Goal: Task Accomplishment & Management: Use online tool/utility

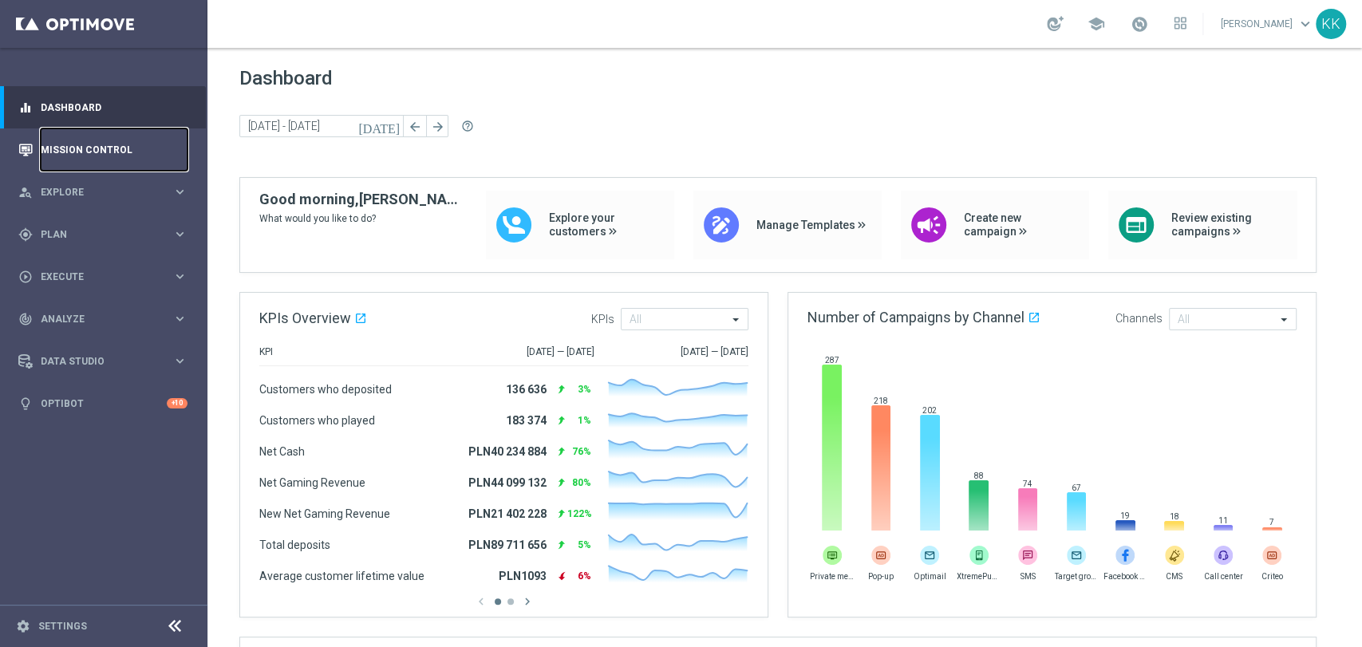
click at [57, 152] on link "Mission Control" at bounding box center [114, 149] width 147 height 42
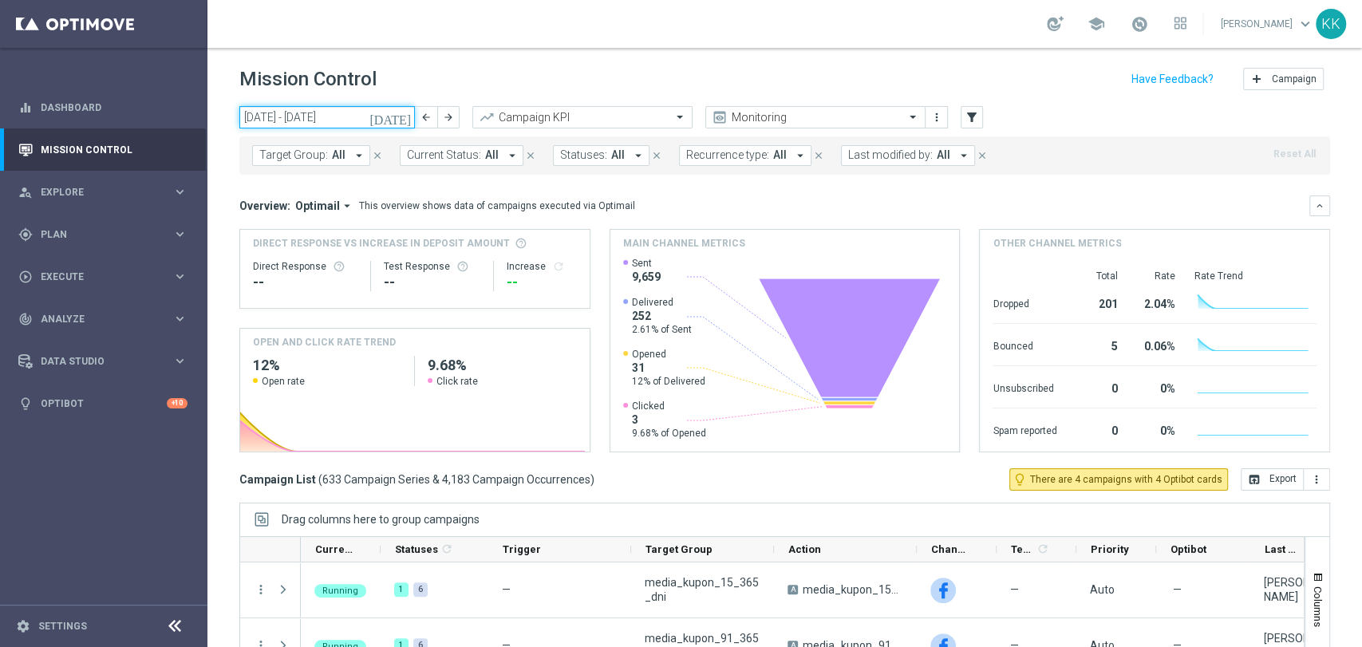
click at [357, 111] on input "[DATE] - [DATE]" at bounding box center [326, 117] width 175 height 22
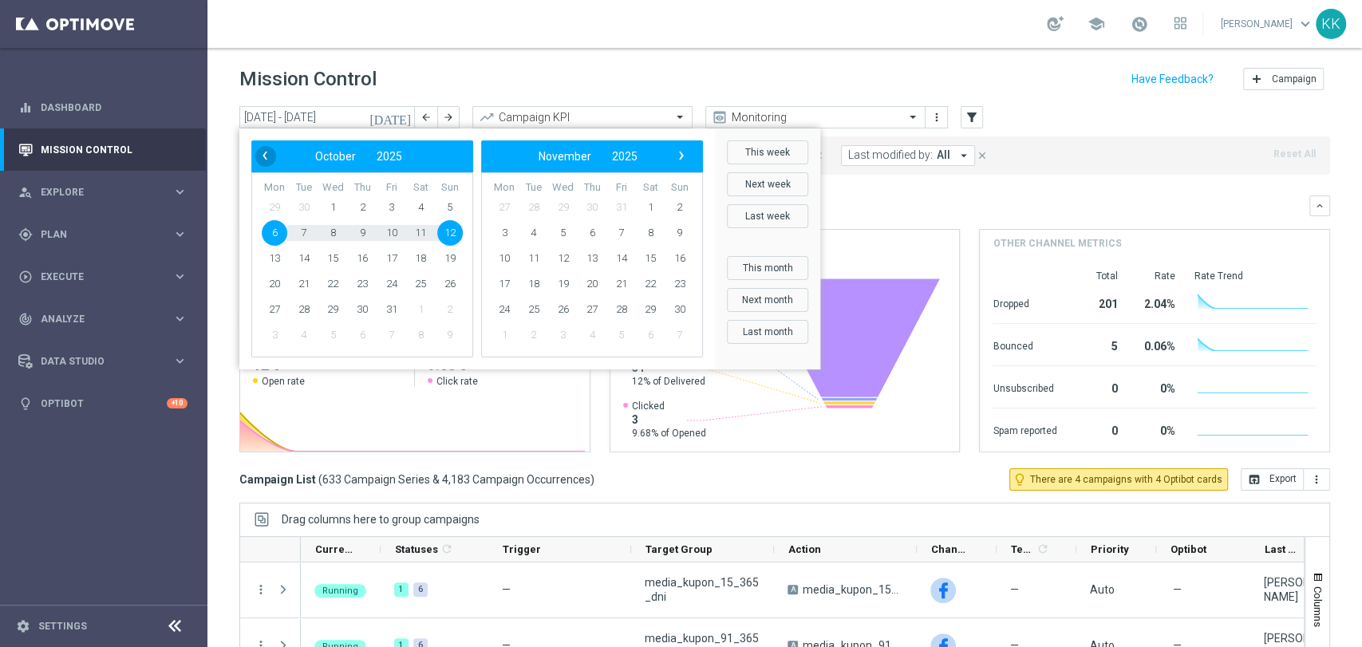
click at [262, 156] on span "‹" at bounding box center [264, 155] width 21 height 21
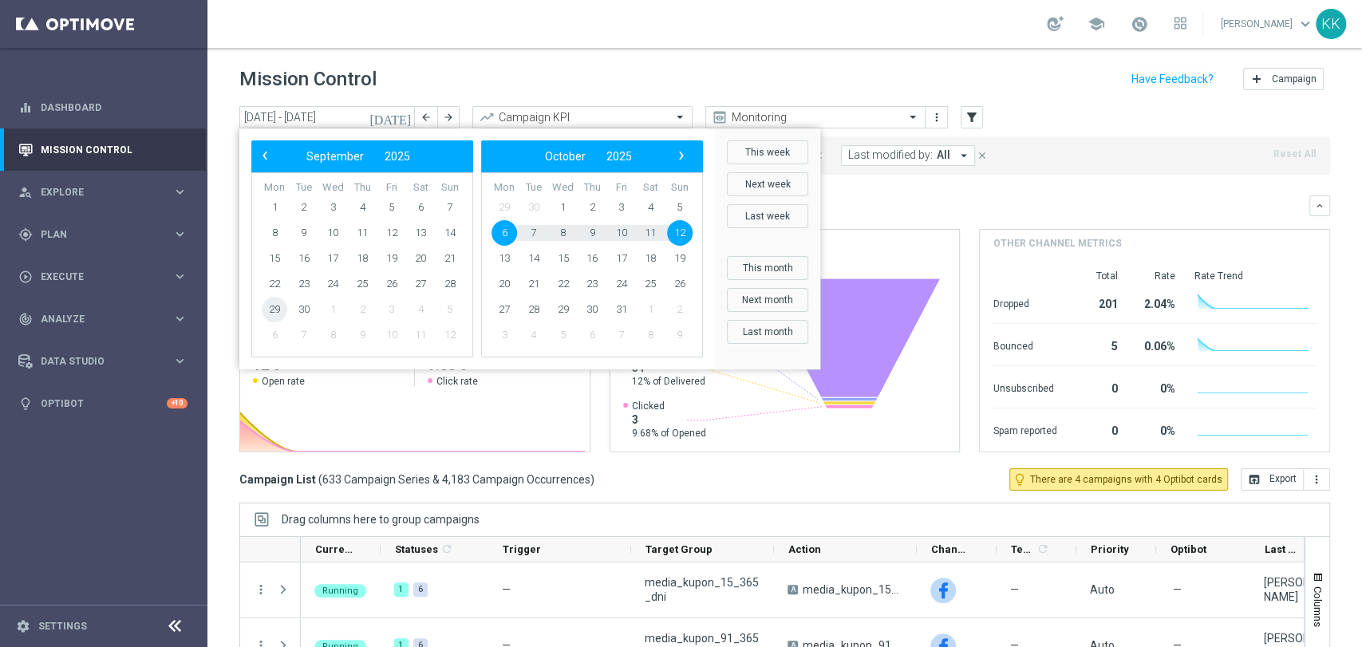
click at [274, 314] on span "29" at bounding box center [275, 310] width 26 height 26
click at [501, 225] on span "6" at bounding box center [504, 233] width 26 height 26
type input "[DATE] - [DATE]"
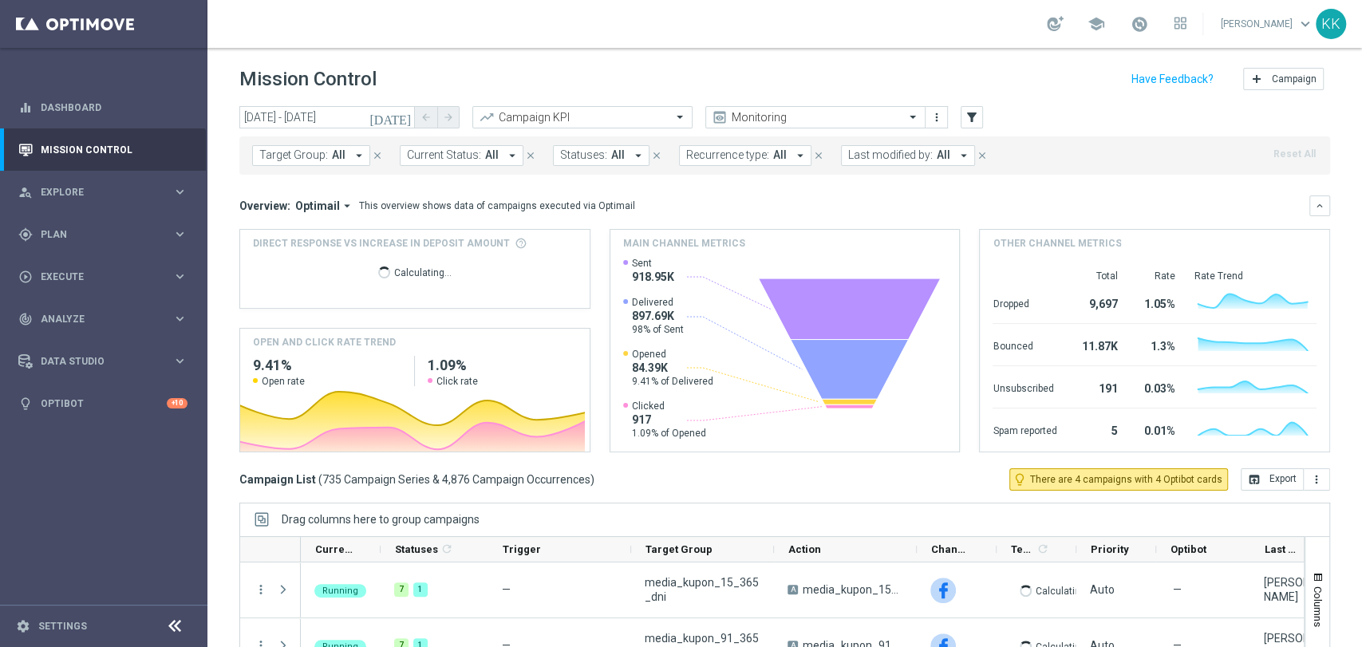
click at [285, 159] on span "Target Group:" at bounding box center [293, 155] width 69 height 14
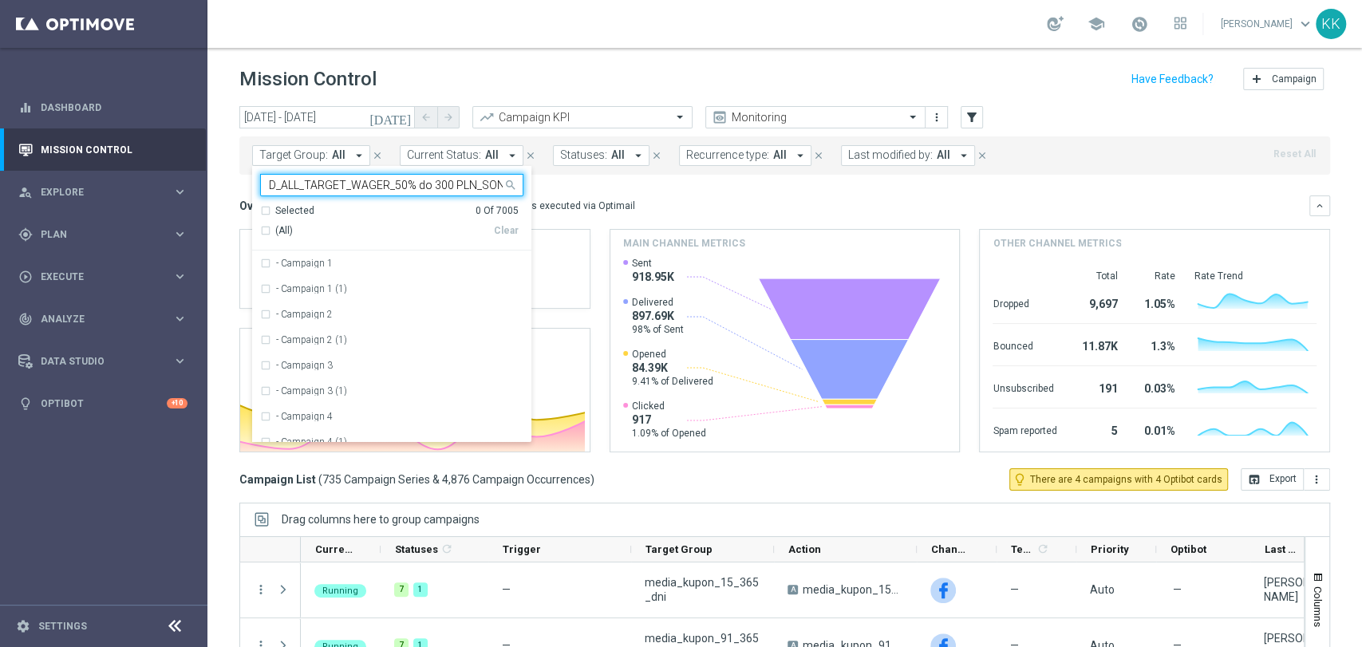
scroll to position [0, 39]
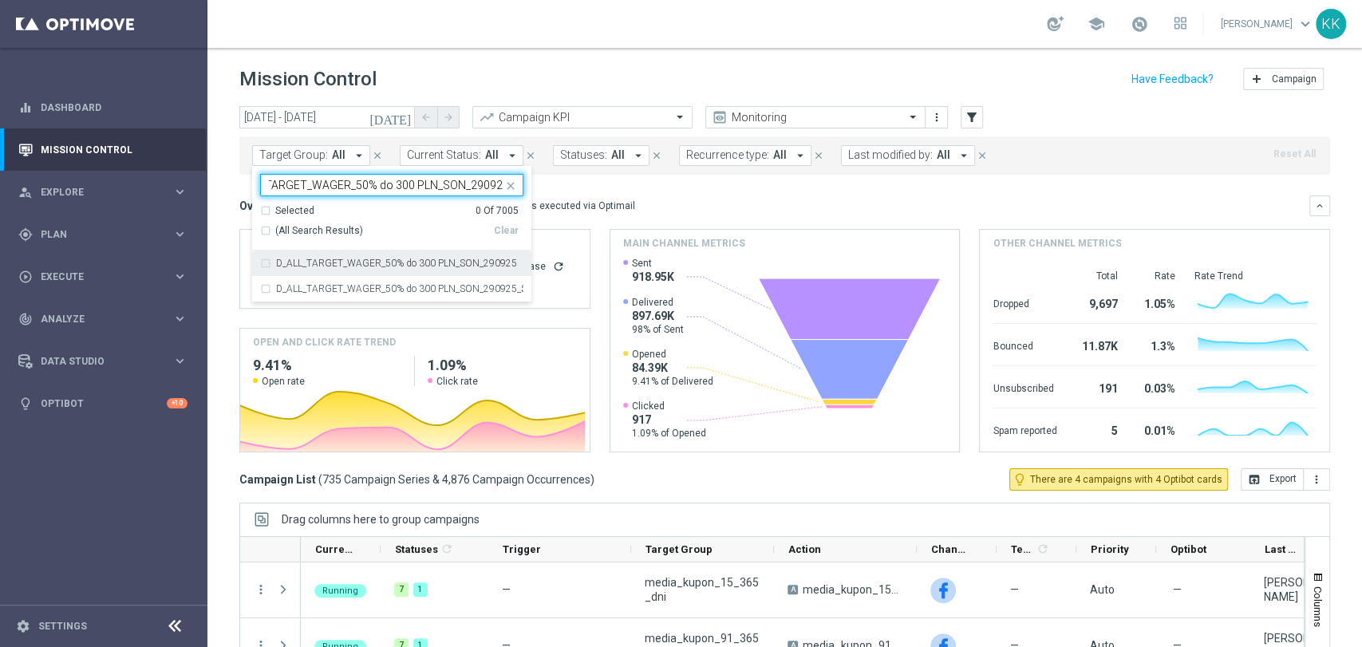
drag, startPoint x: 333, startPoint y: 270, endPoint x: 542, endPoint y: 88, distance: 276.5
click at [333, 270] on div "D_ALL_TARGET_WAGER_50% do 300 PLN_SON_290925" at bounding box center [391, 263] width 263 height 26
type input "D_ALL_TARGET_WAGER_50% do 300 PLN_SON_290925"
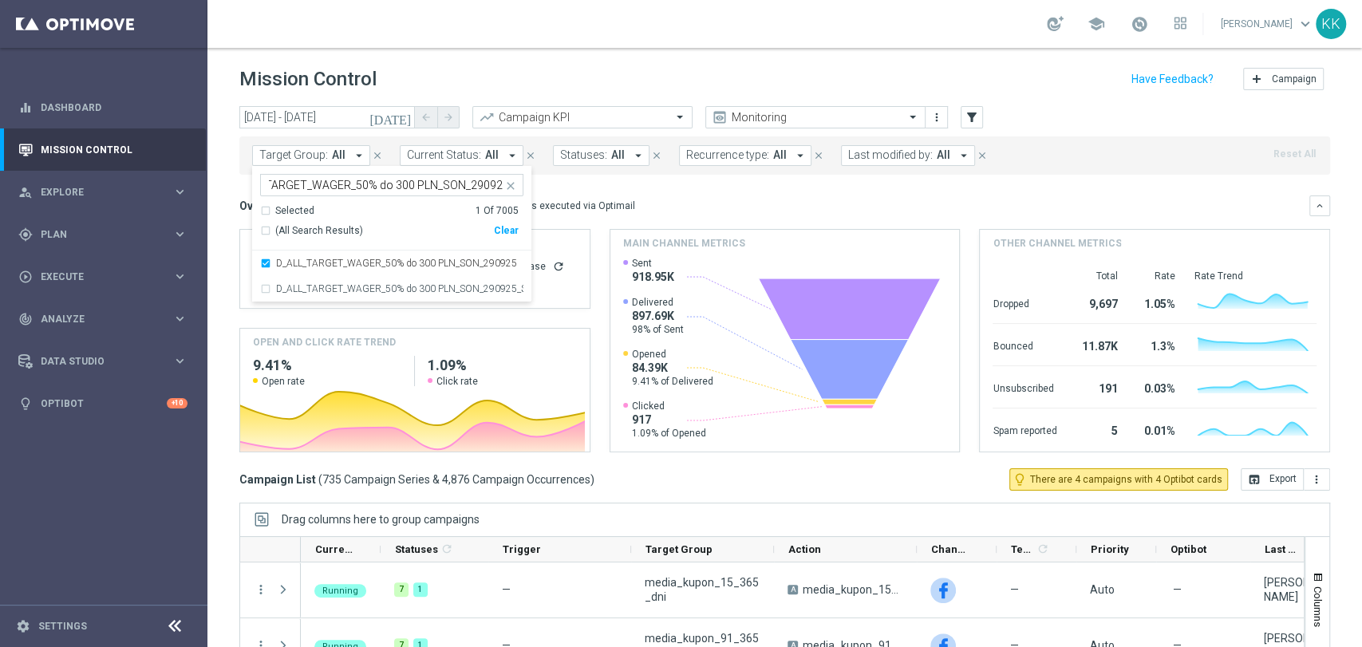
scroll to position [0, 0]
click at [620, 40] on div "school [PERSON_NAME] keyboard_arrow_down KK" at bounding box center [784, 24] width 1154 height 48
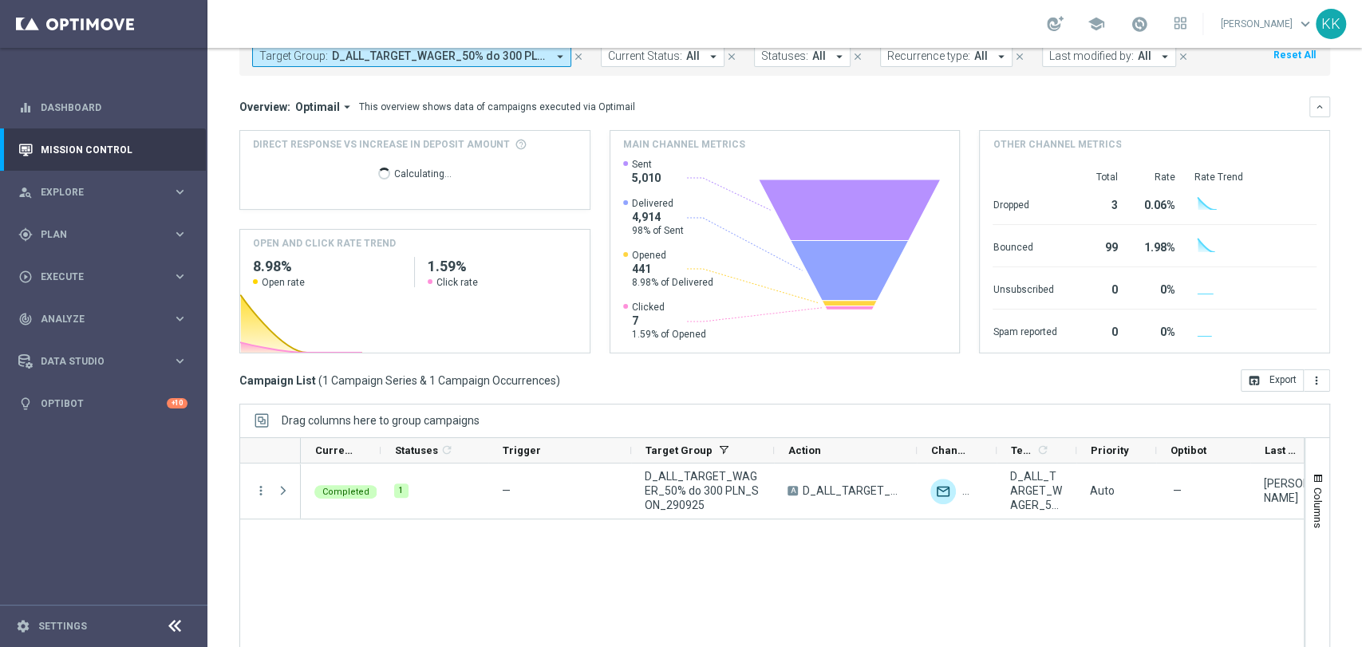
scroll to position [150, 0]
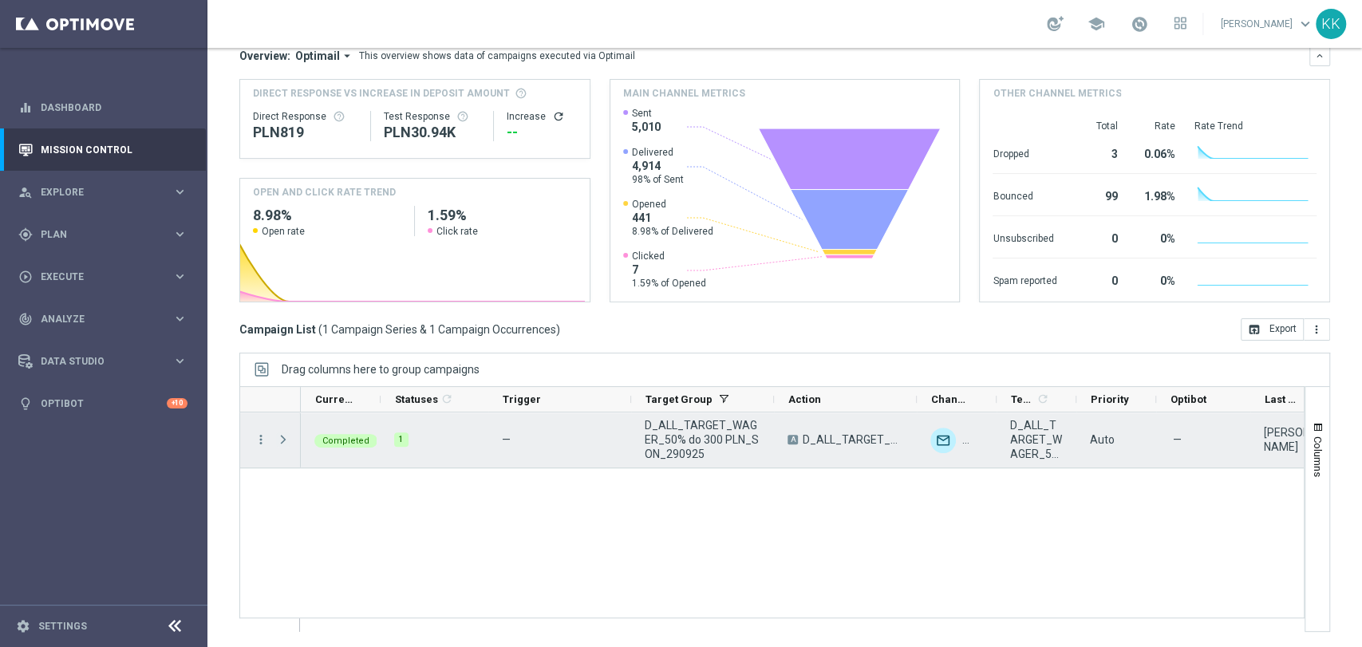
click at [278, 444] on span at bounding box center [283, 439] width 14 height 13
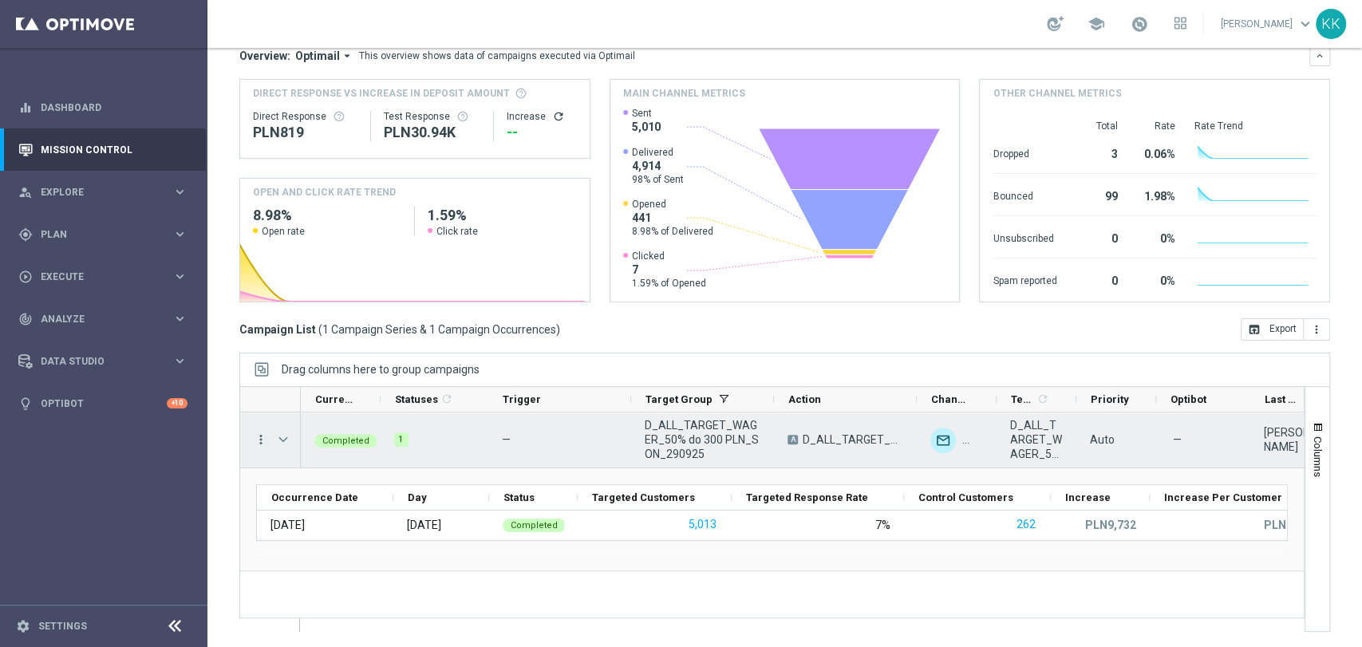
click at [257, 440] on icon "more_vert" at bounding box center [261, 439] width 14 height 14
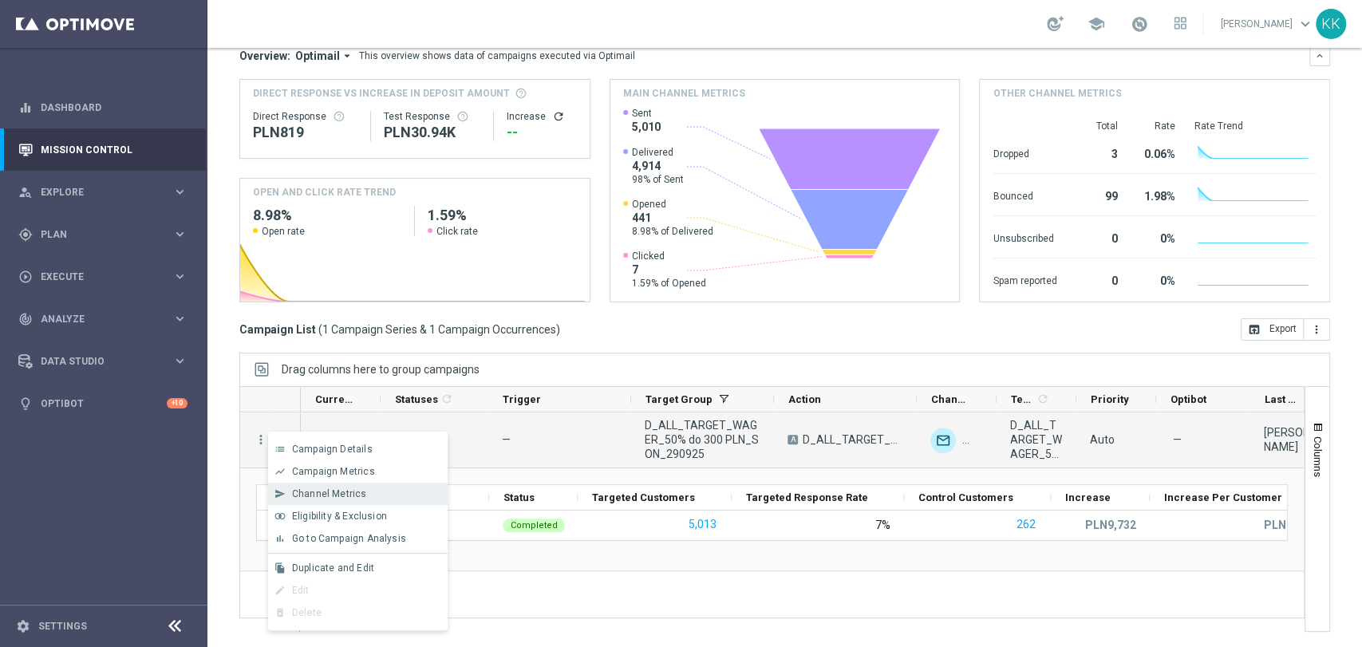
click at [333, 499] on div "send Channel Metrics" at bounding box center [357, 494] width 179 height 22
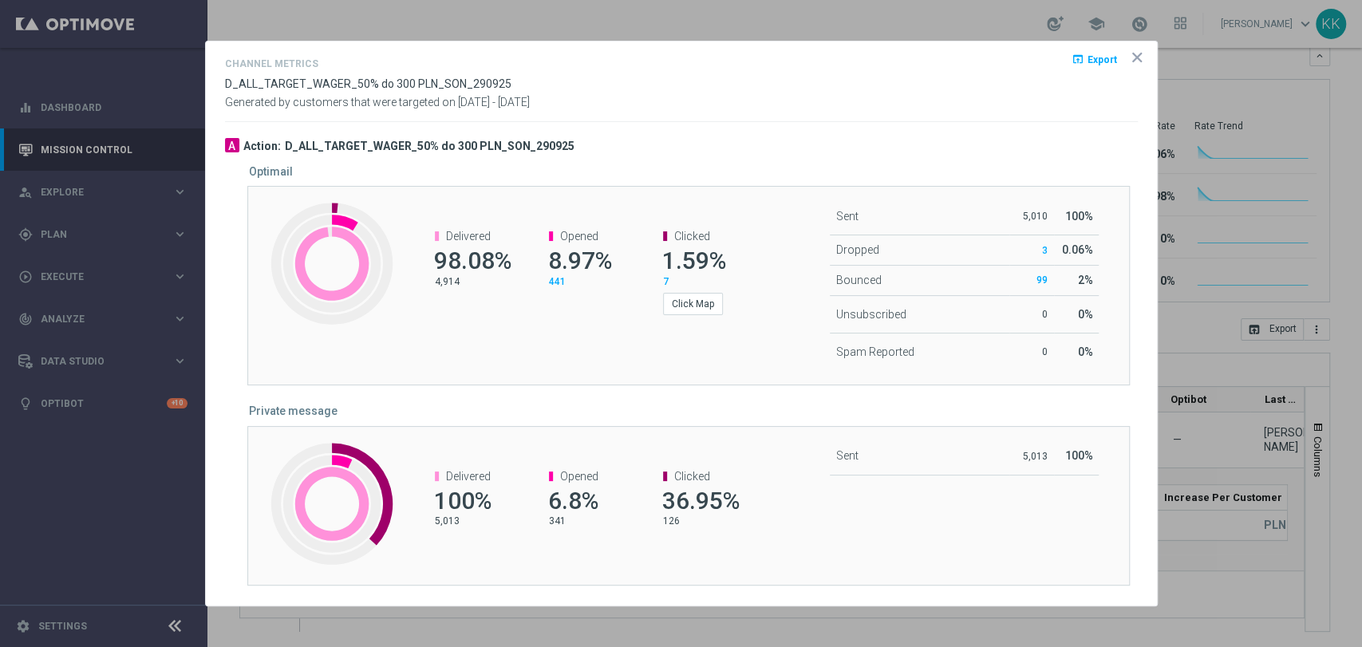
click at [1136, 61] on icon "icon" at bounding box center [1137, 57] width 16 height 16
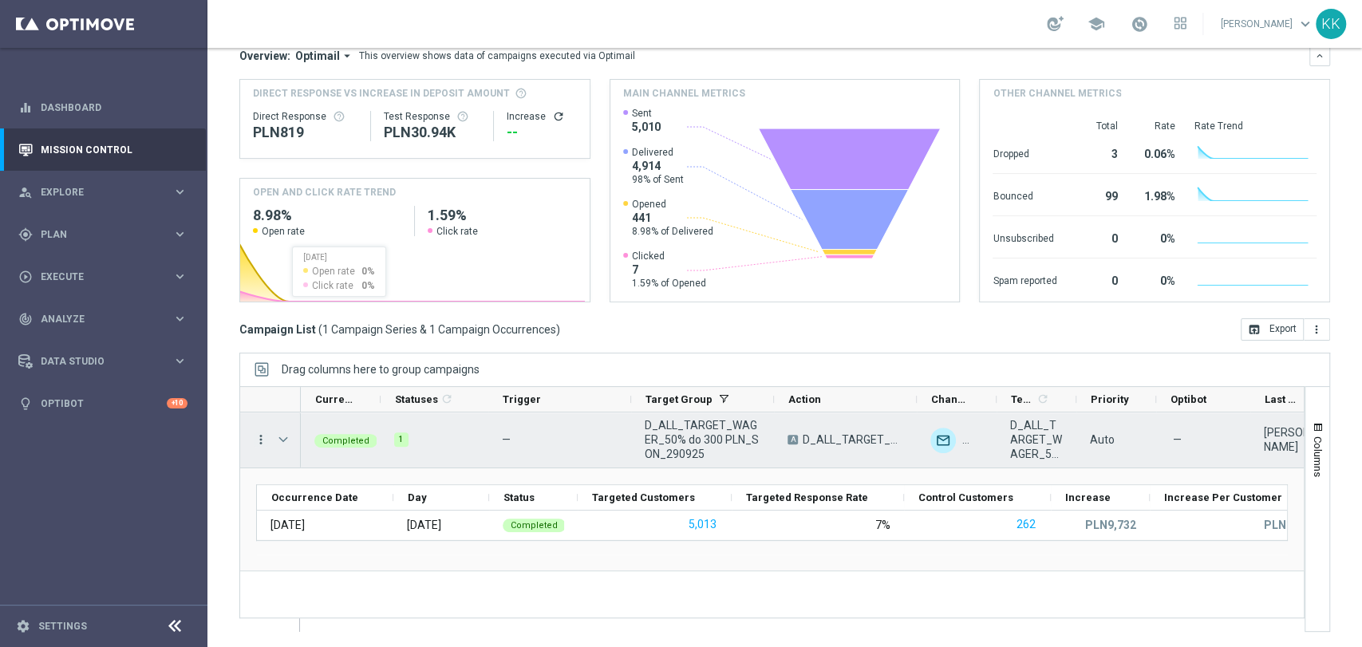
click at [262, 434] on icon "more_vert" at bounding box center [261, 439] width 14 height 14
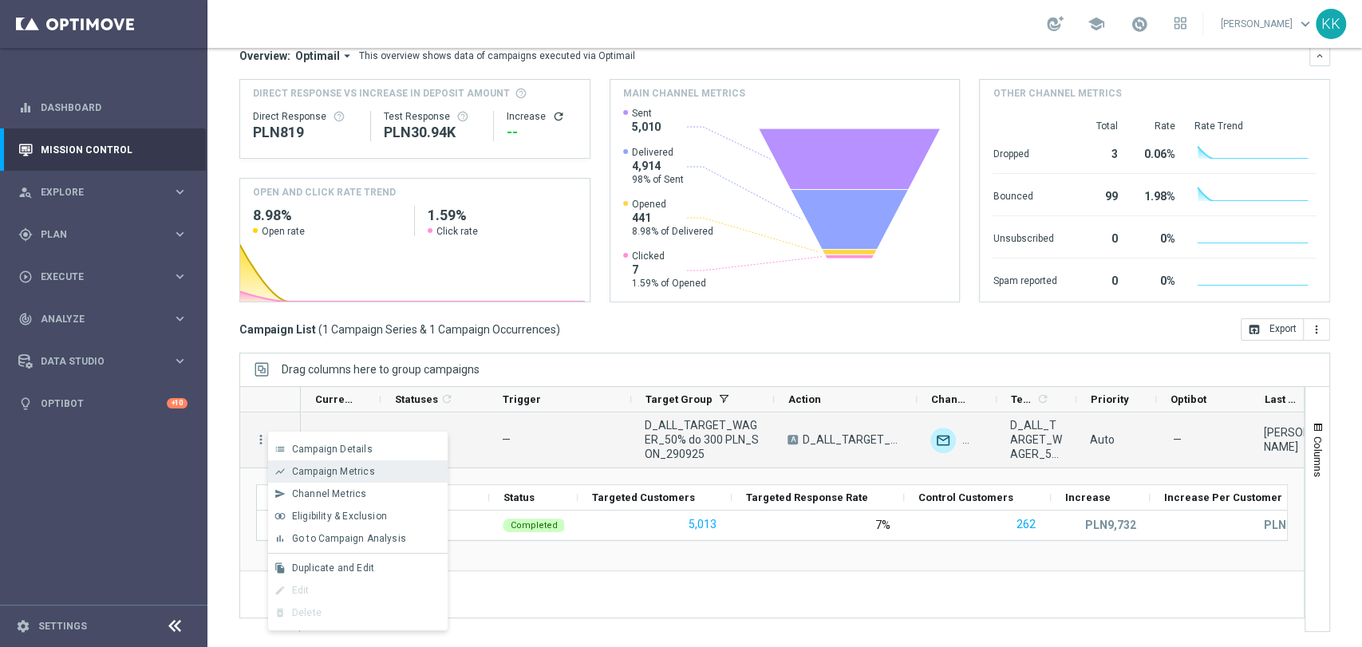
click at [372, 476] on div "Campaign Metrics" at bounding box center [366, 471] width 148 height 11
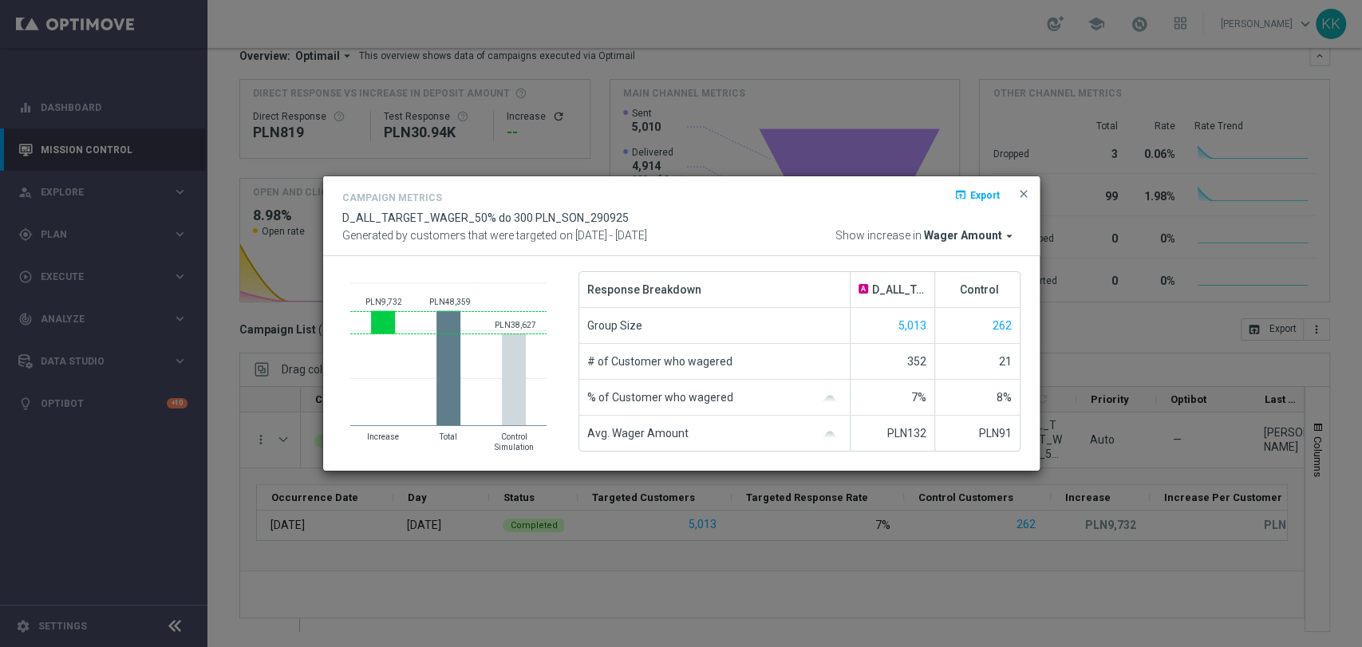
click at [972, 235] on span "Wager Amount" at bounding box center [963, 236] width 78 height 14
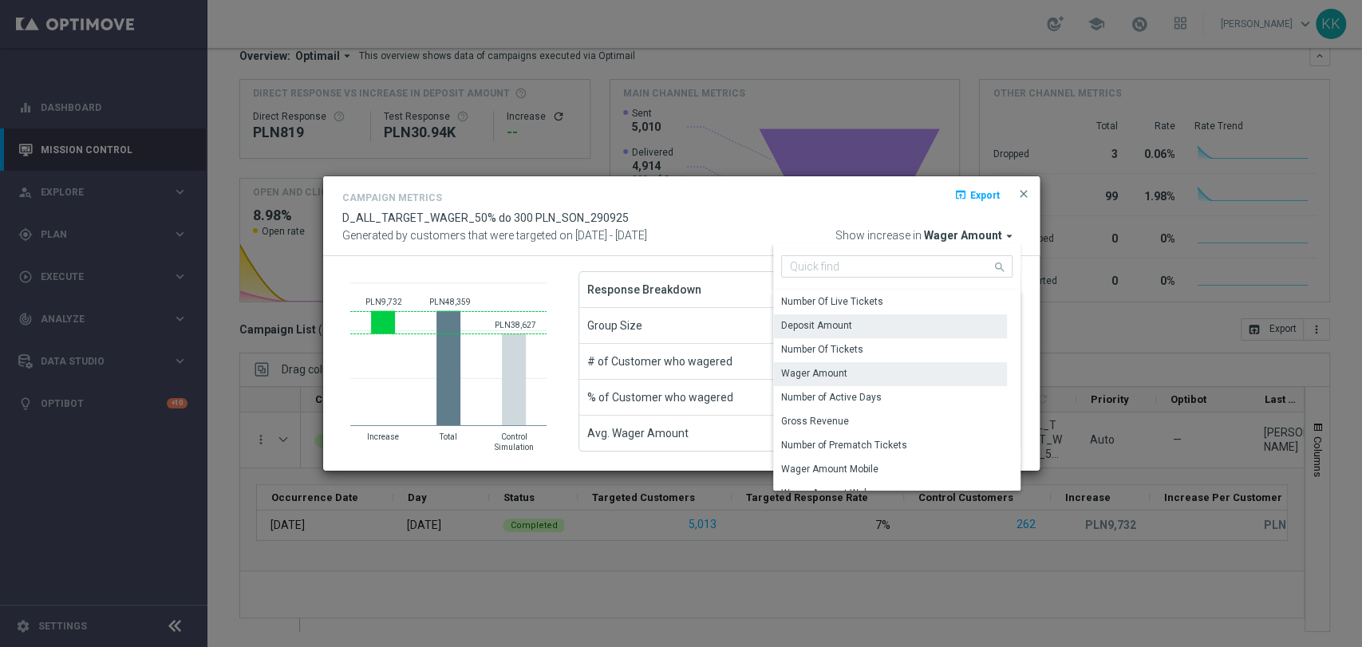
click at [900, 329] on div "Deposit Amount" at bounding box center [890, 325] width 234 height 22
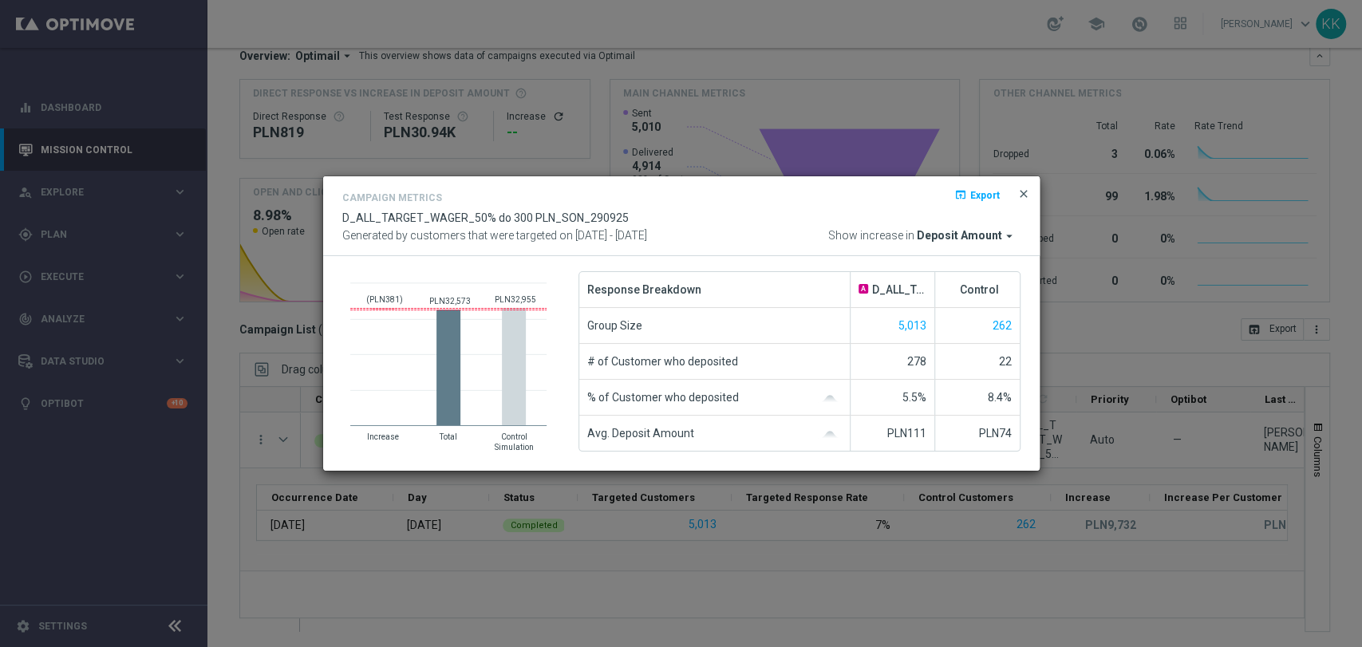
click at [1023, 187] on span "close" at bounding box center [1023, 193] width 13 height 13
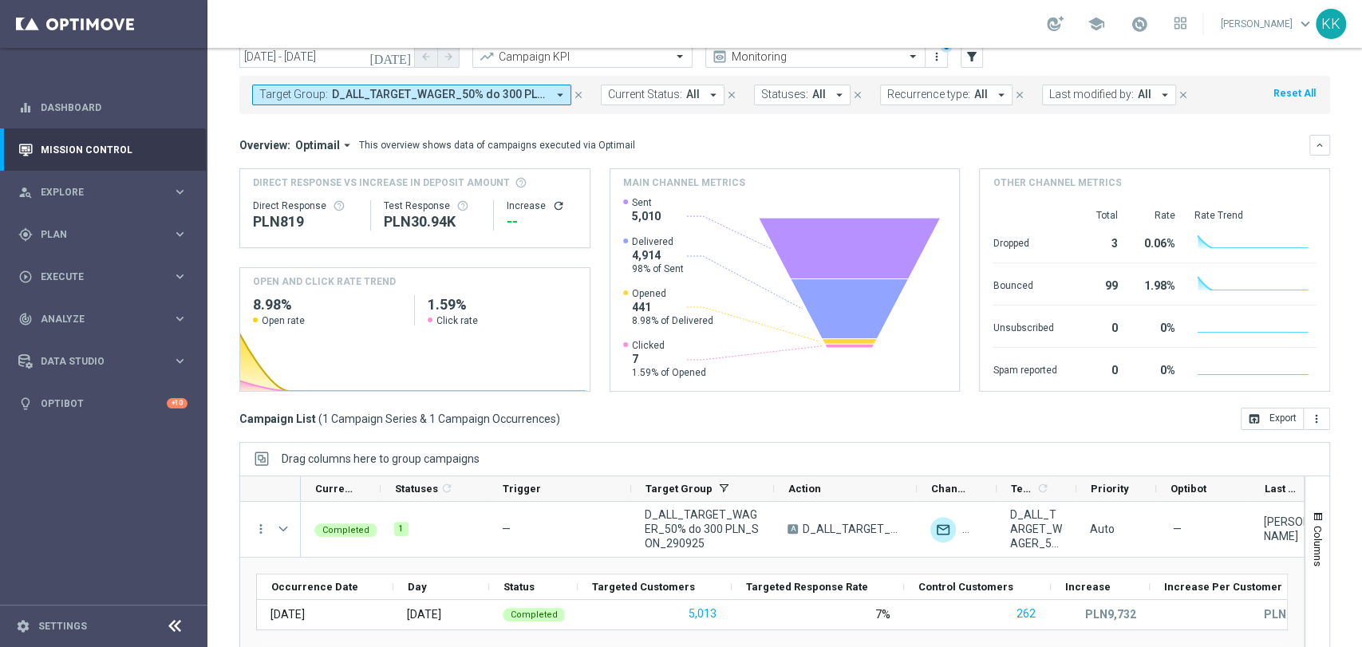
scroll to position [0, 0]
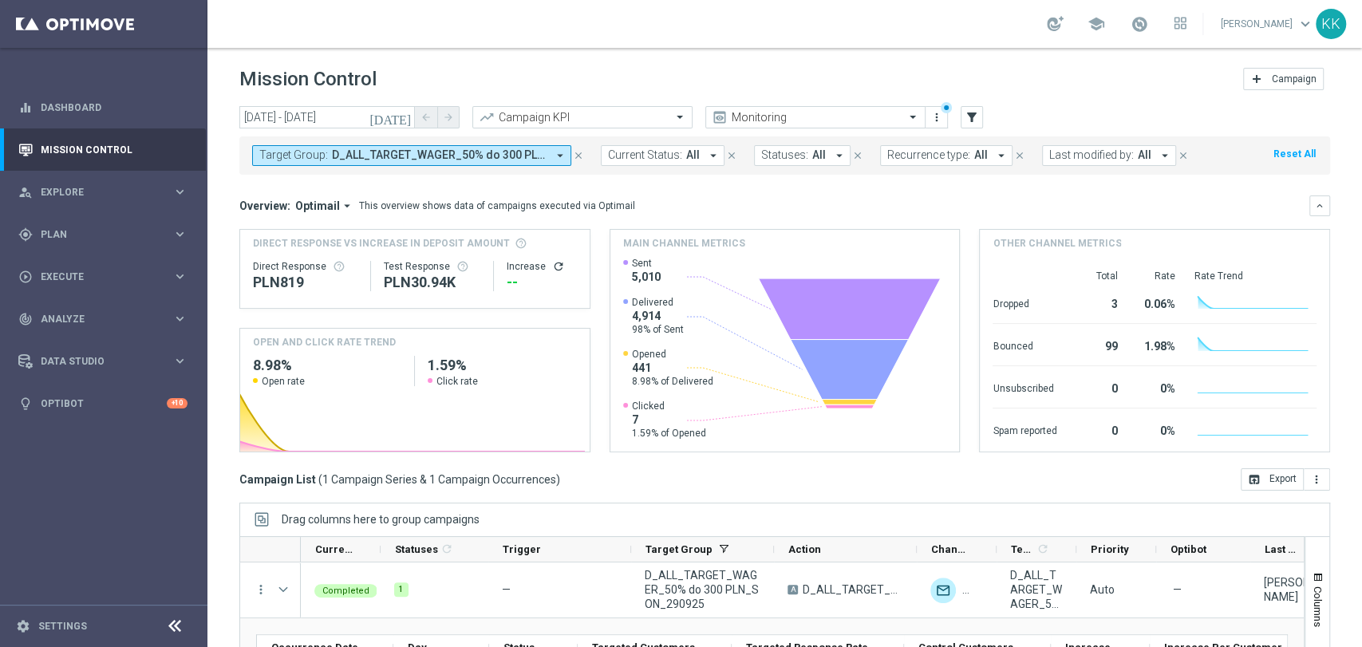
click at [341, 154] on span "D_ALL_TARGET_WAGER_50% do 300 PLN_SON_290925" at bounding box center [439, 155] width 215 height 14
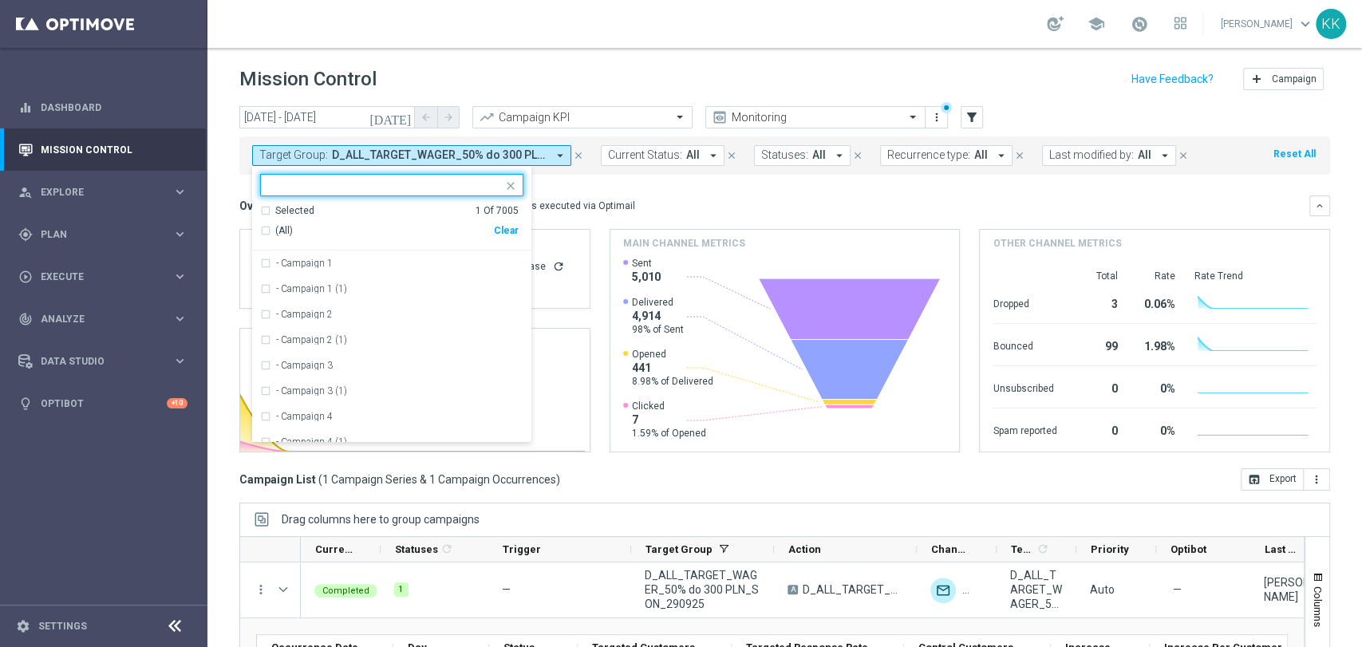
click at [0, 0] on div "Clear" at bounding box center [0, 0] width 0 height 0
click at [361, 174] on div at bounding box center [391, 185] width 263 height 22
paste input "D_MIN-LOW_TARGET_CASHBACK_50% do 100 PLN_EPLW_30092"
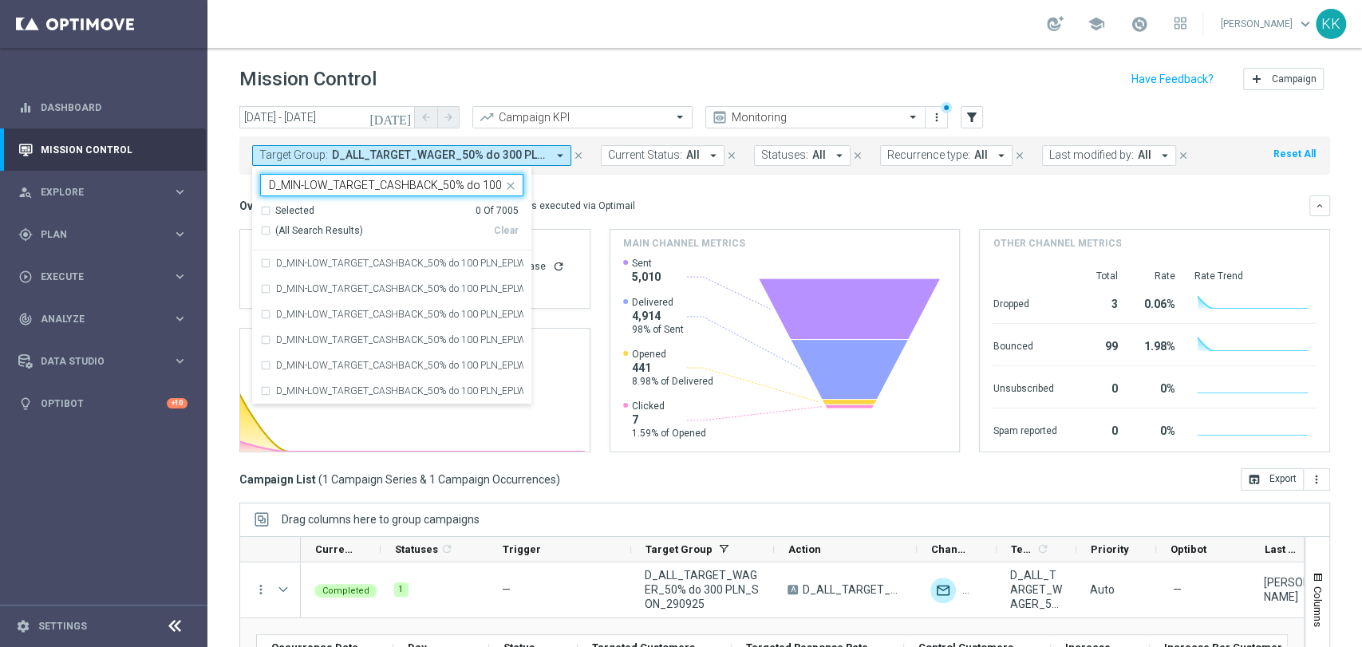
scroll to position [0, 87]
drag, startPoint x: 357, startPoint y: 270, endPoint x: 413, endPoint y: 215, distance: 78.4
click at [357, 270] on div "D_MIN-LOW_TARGET_CASHBACK_50% do 100 PLN_EPLW_300925" at bounding box center [391, 263] width 263 height 26
type input "D_MIN-LOW_TARGET_CASHBACK_50% do 100 PLN_EPLW_30092"
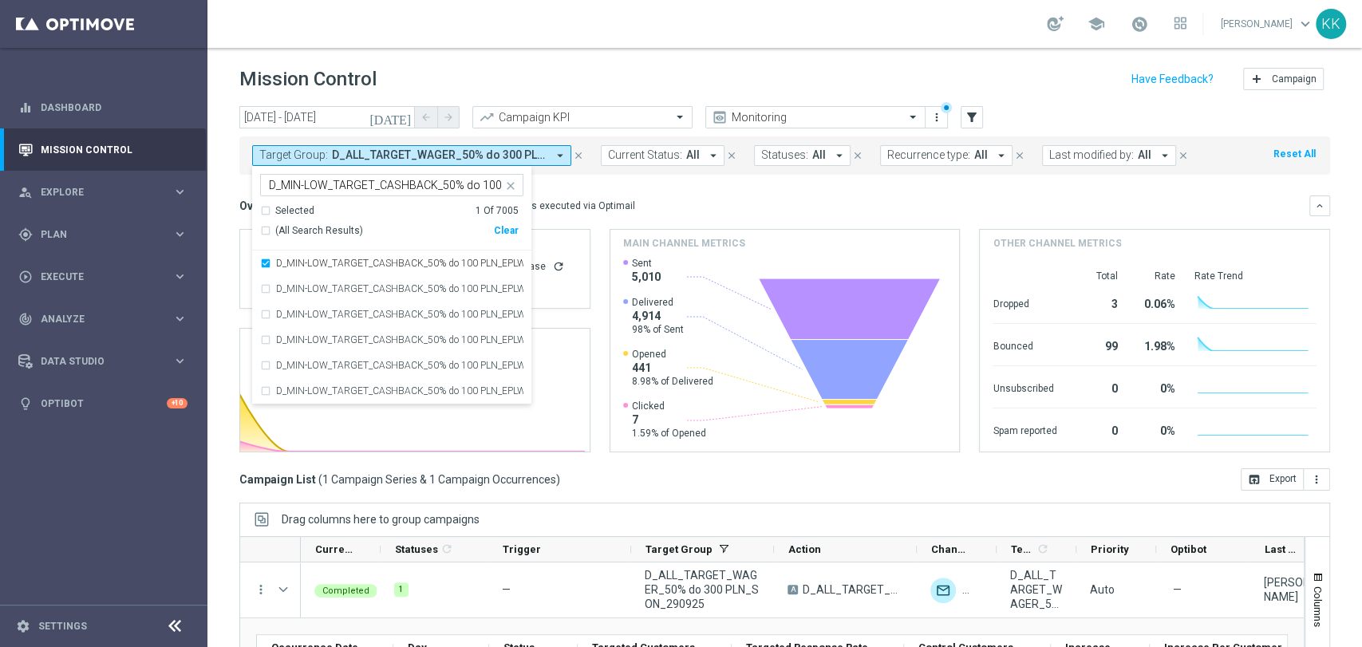
click at [573, 22] on div "school [PERSON_NAME] keyboard_arrow_down KK" at bounding box center [784, 24] width 1154 height 48
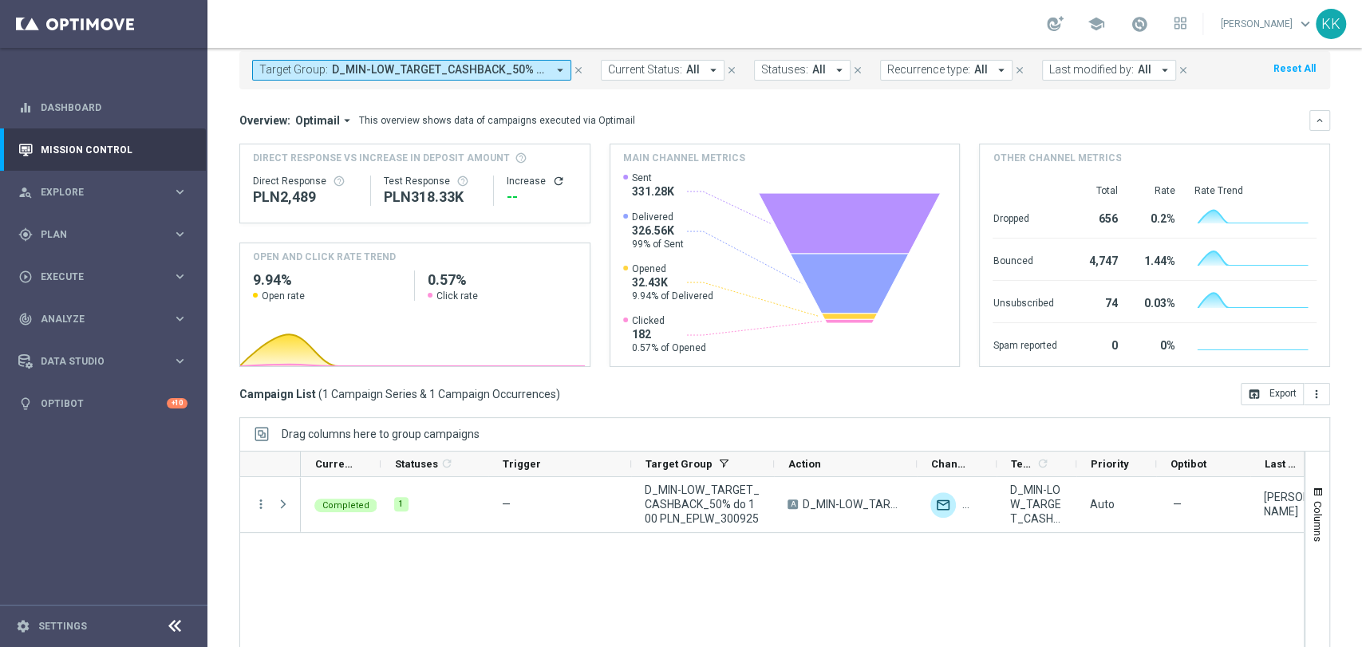
scroll to position [150, 0]
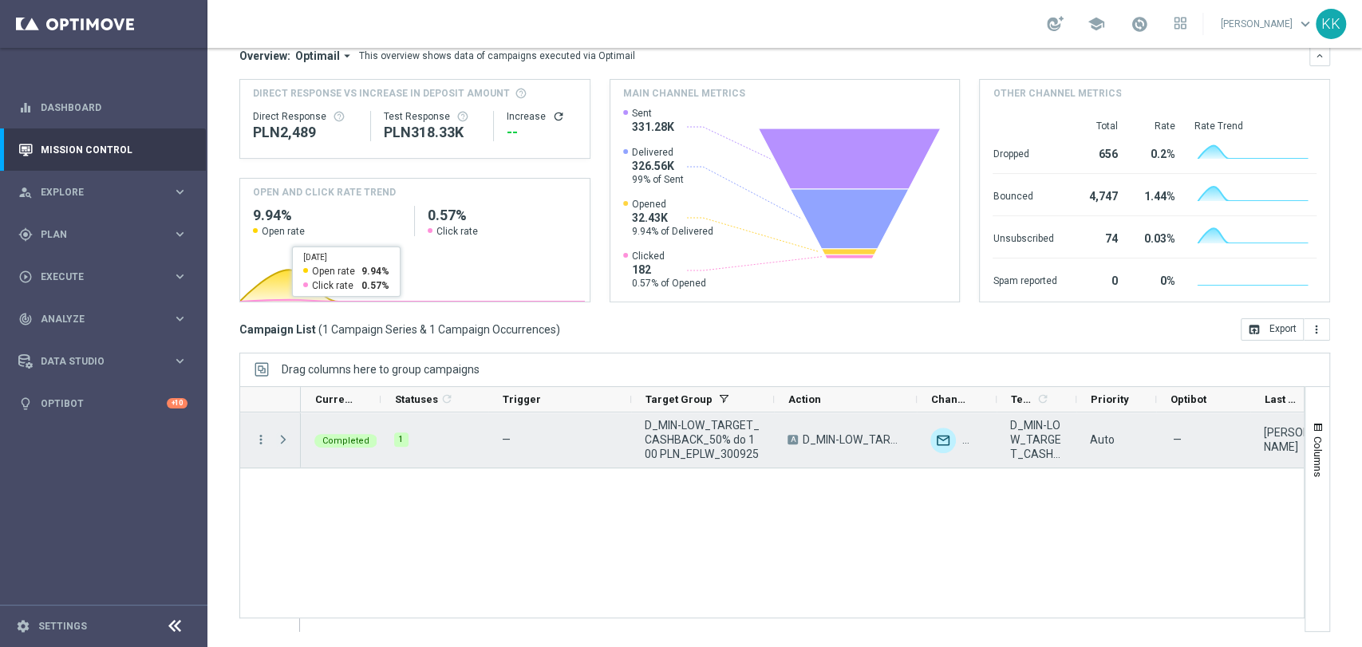
click at [286, 438] on span at bounding box center [283, 439] width 14 height 13
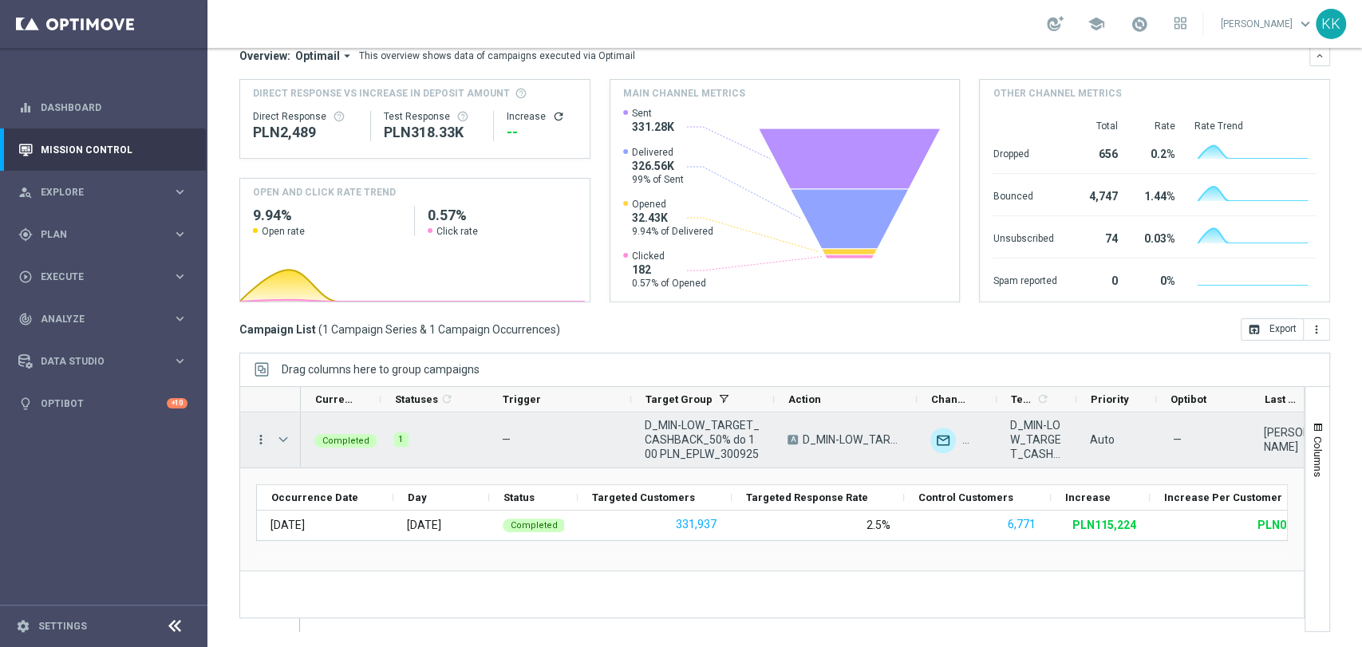
click at [258, 443] on icon "more_vert" at bounding box center [261, 439] width 14 height 14
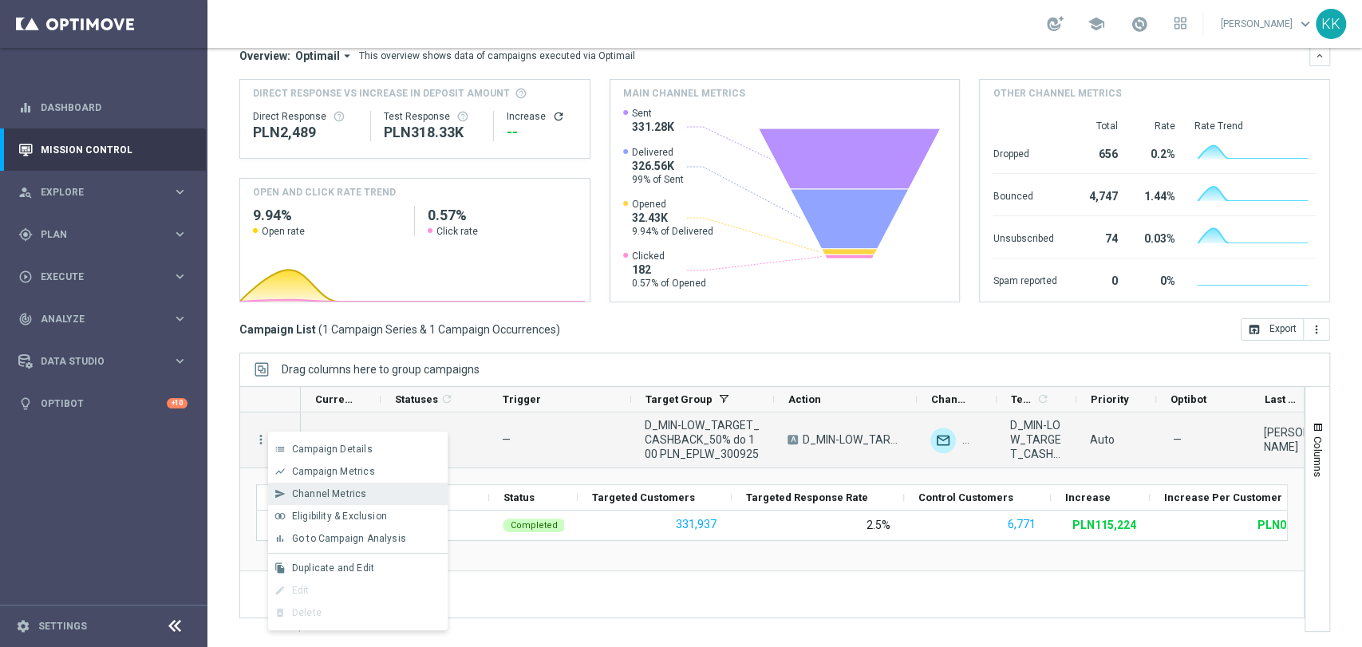
click at [325, 493] on span "Channel Metrics" at bounding box center [329, 493] width 75 height 11
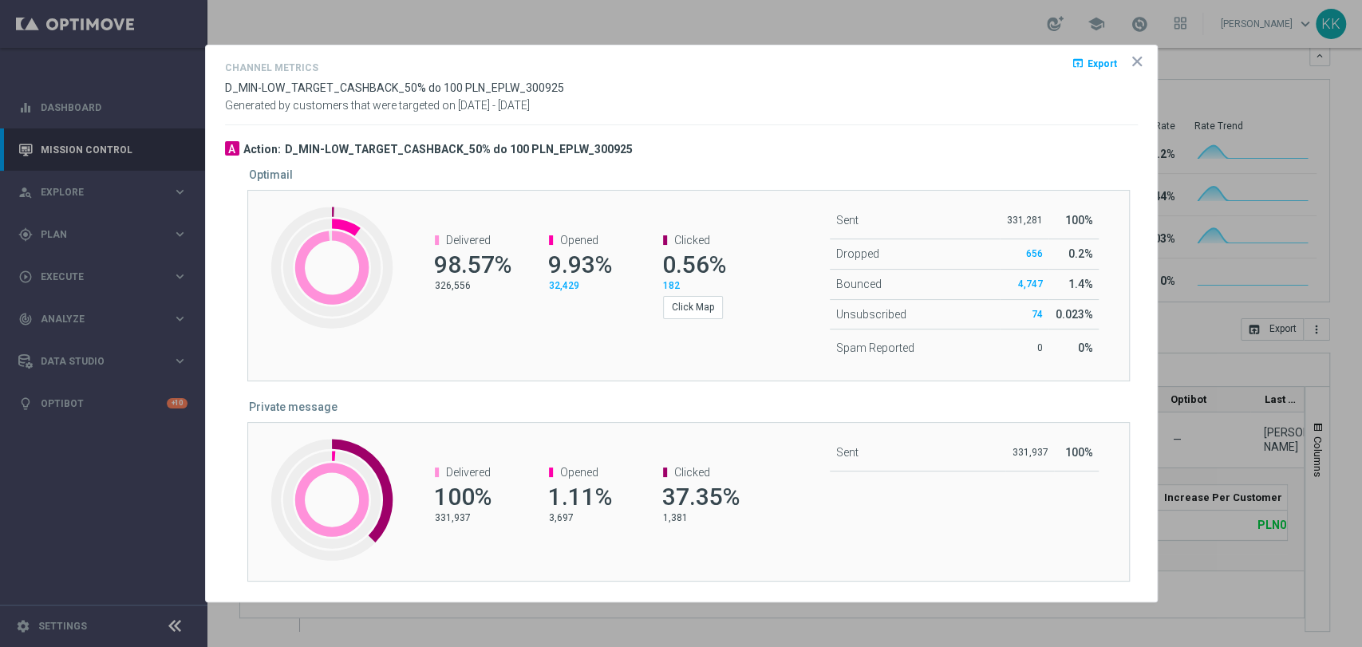
click at [1135, 63] on icon "icon" at bounding box center [1137, 61] width 8 height 8
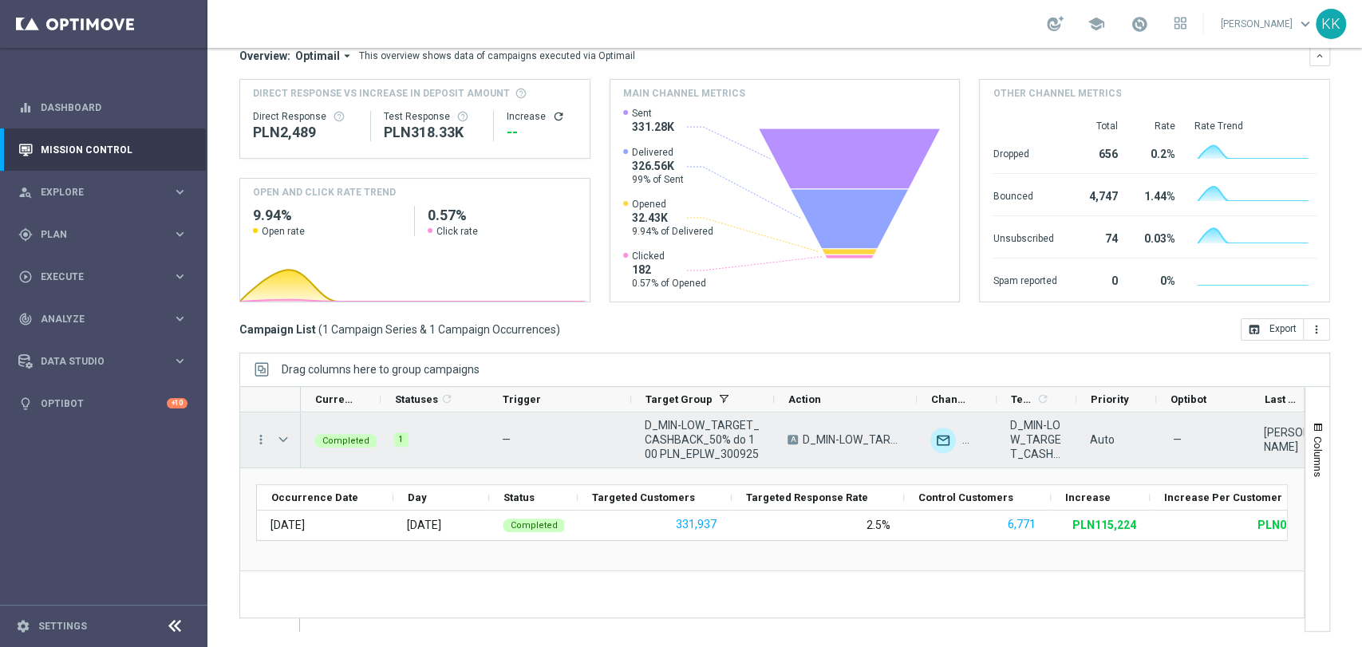
click at [250, 448] on div "more_vert" at bounding box center [254, 439] width 29 height 55
click at [264, 437] on icon "more_vert" at bounding box center [261, 439] width 14 height 14
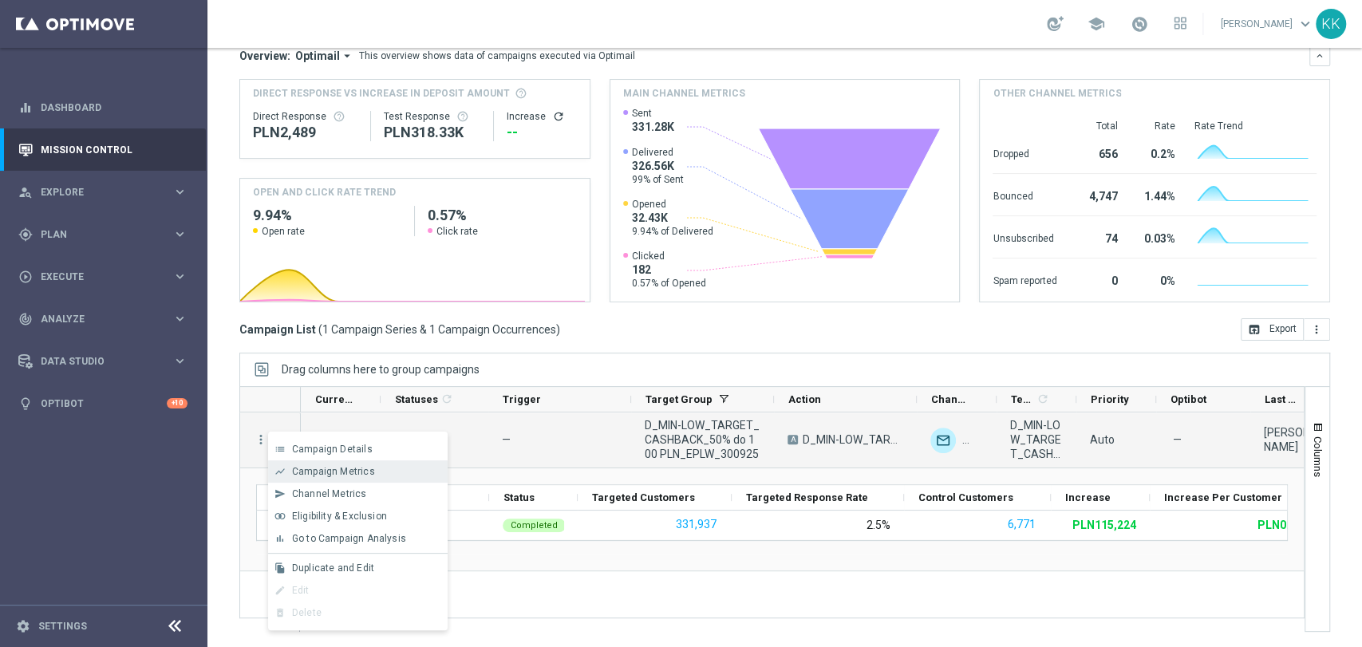
click at [322, 475] on span "Campaign Metrics" at bounding box center [333, 471] width 83 height 11
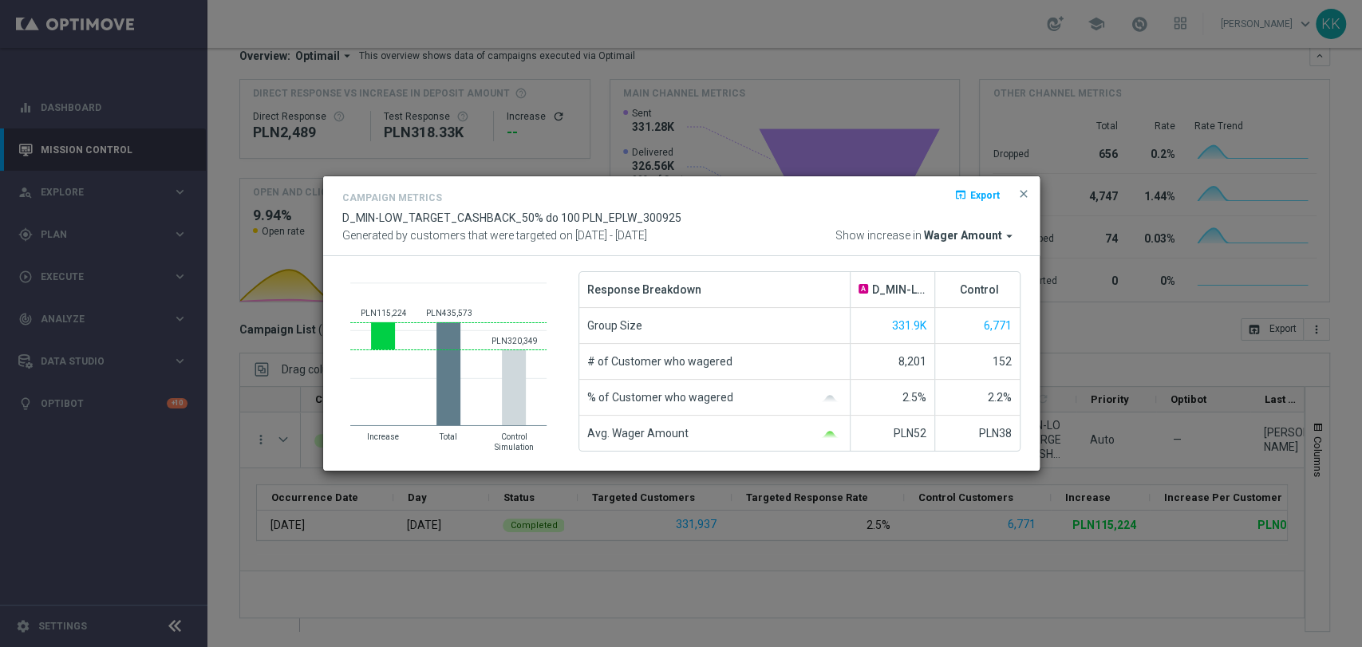
click at [989, 244] on div "Campaign Metrics open_in_browser Export D_MIN-LOW_TARGET_CASHBACK_50% do 100 PL…" at bounding box center [681, 216] width 716 height 81
click at [989, 239] on span "Wager Amount" at bounding box center [963, 236] width 78 height 14
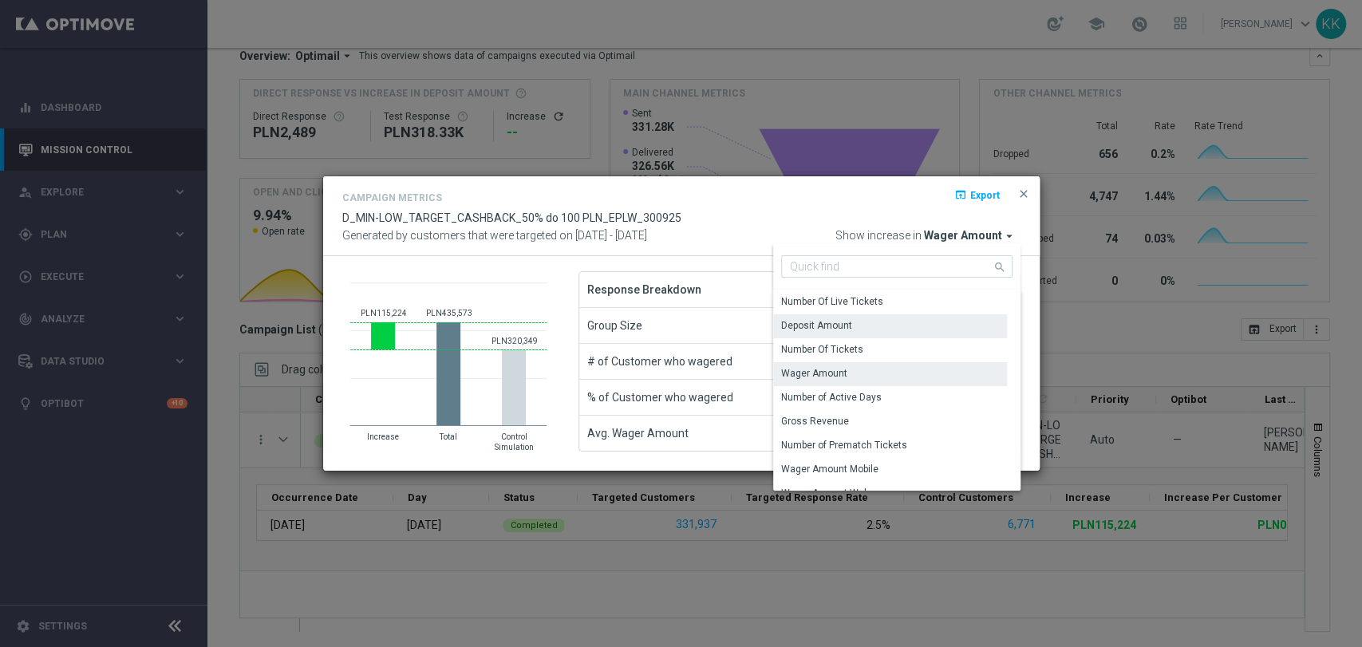
click at [881, 321] on div "Deposit Amount" at bounding box center [890, 325] width 234 height 22
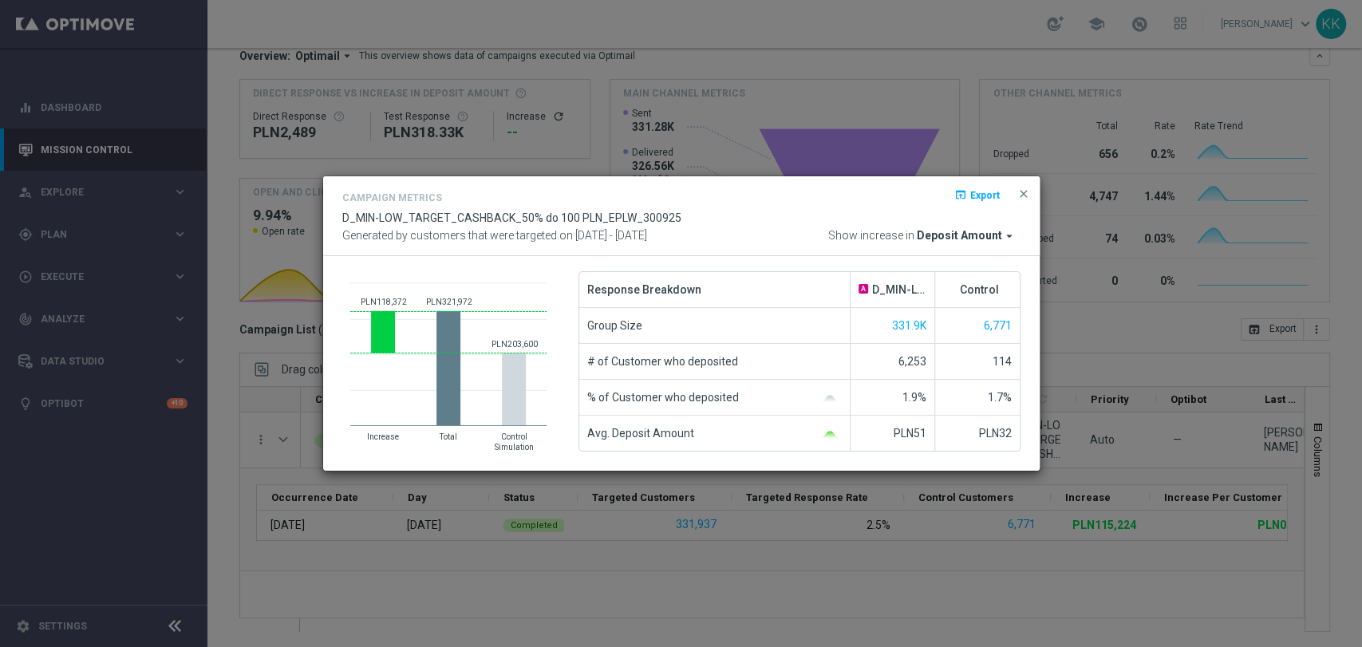
click at [1008, 199] on div "open_in_browser Export" at bounding box center [996, 199] width 49 height 19
click at [1031, 198] on div "Campaign Metrics open_in_browser Export D_MIN-LOW_TARGET_CASHBACK_50% do 100 PL…" at bounding box center [681, 216] width 716 height 81
click at [1015, 187] on button "close" at bounding box center [1023, 193] width 16 height 19
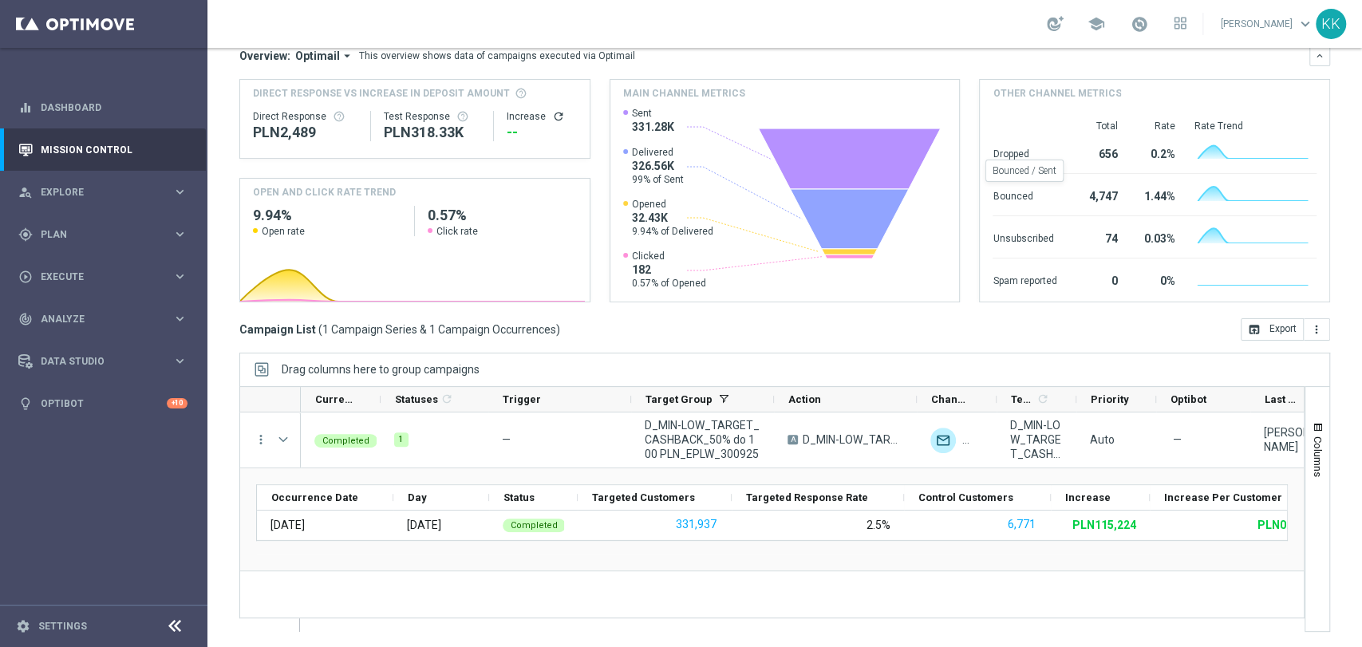
click at [1023, 187] on div "Bounced" at bounding box center [1024, 195] width 64 height 26
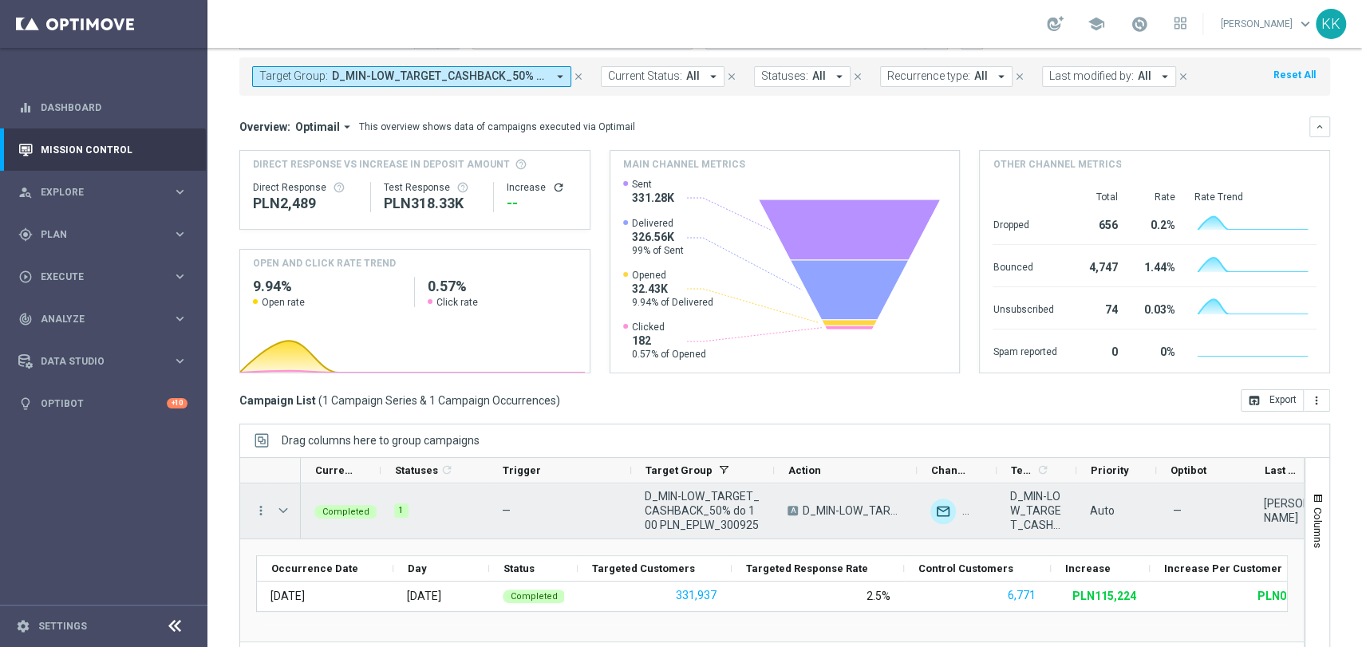
scroll to position [0, 0]
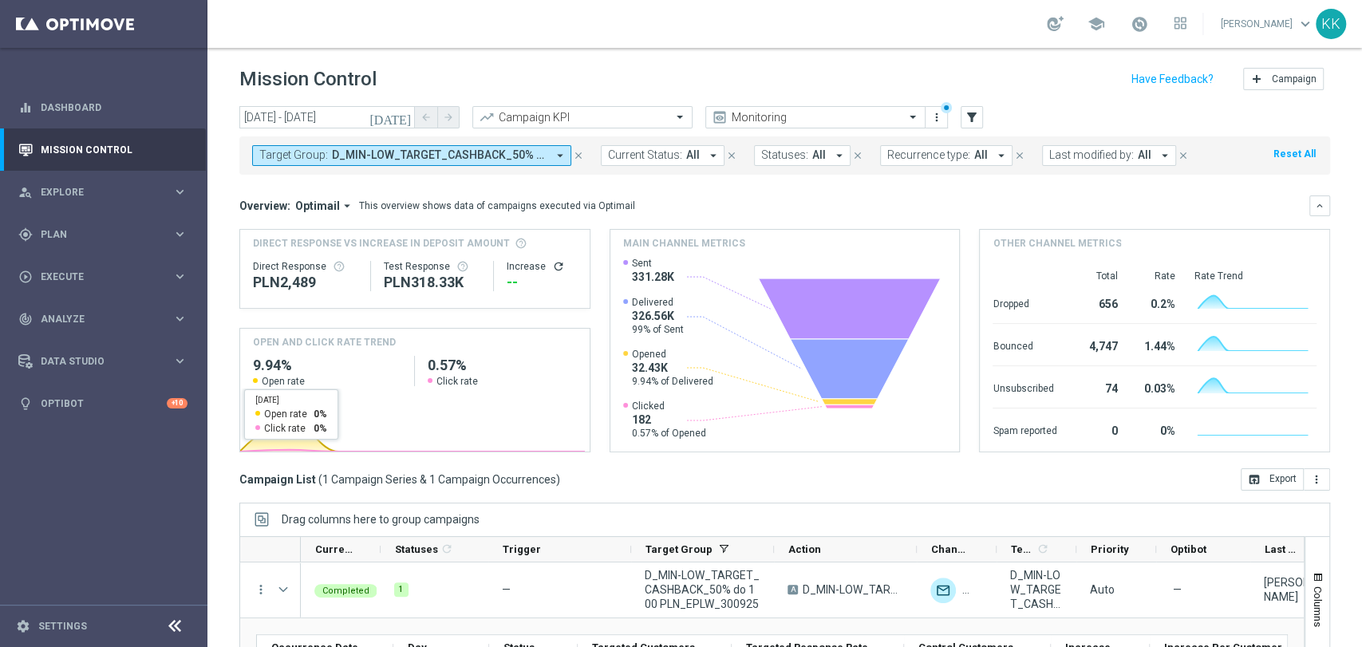
click at [351, 156] on span "D_MIN-LOW_TARGET_CASHBACK_50% do 100 PLN_EPLW_300925" at bounding box center [439, 155] width 215 height 14
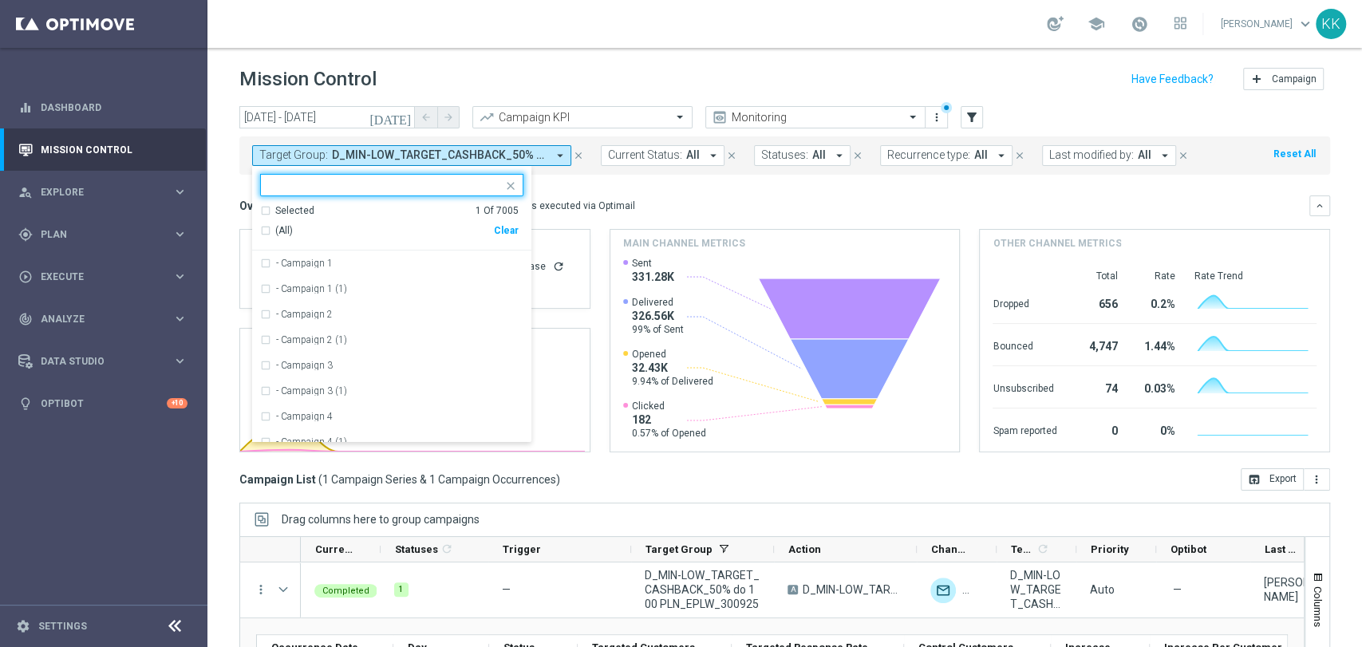
click at [0, 0] on div "Clear" at bounding box center [0, 0] width 0 height 0
click at [338, 192] on div at bounding box center [384, 187] width 236 height 16
paste input "D_MED-HIGH_TARGET_CASHBACK_50% do 300 PLN_EPLW_300925"
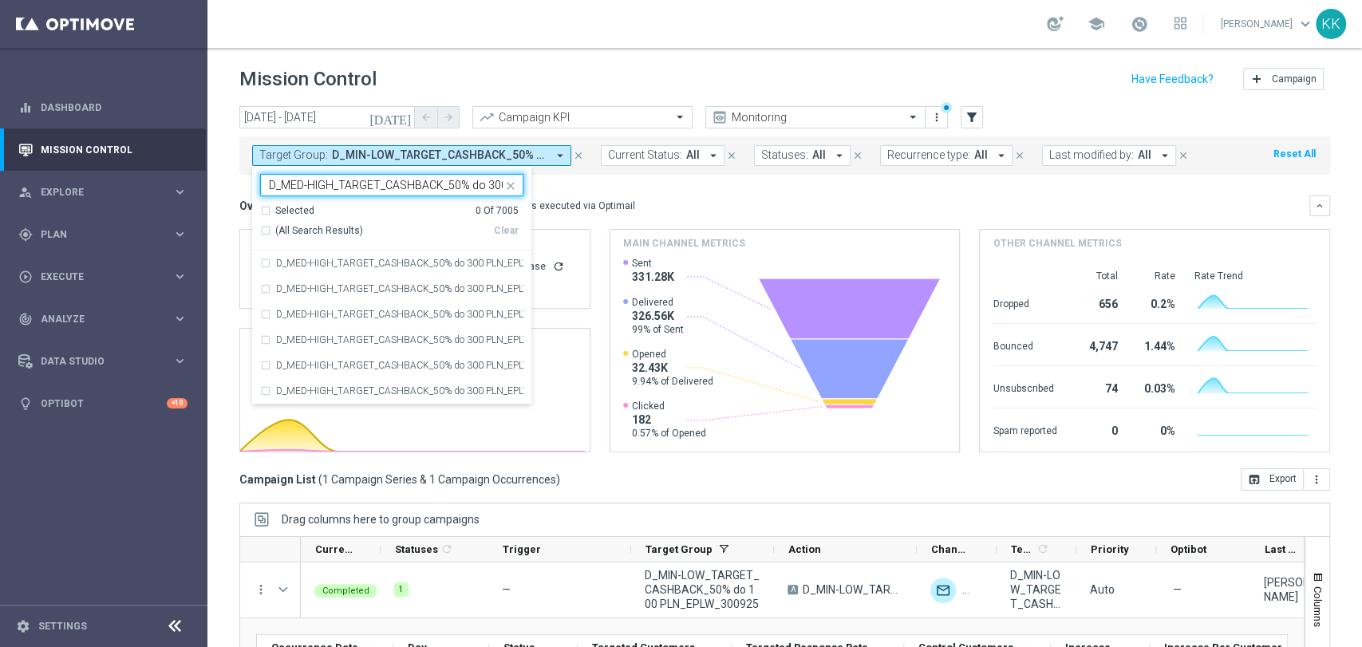
scroll to position [0, 99]
drag, startPoint x: 359, startPoint y: 266, endPoint x: 373, endPoint y: 266, distance: 14.4
click at [359, 266] on label "D_MED-HIGH_TARGET_CASHBACK_50% do 300 PLN_EPLW_300925" at bounding box center [399, 263] width 247 height 10
type input "D_MED-HIGH_TARGET_CASHBACK_50% do 300 PLN_EPLW_300925"
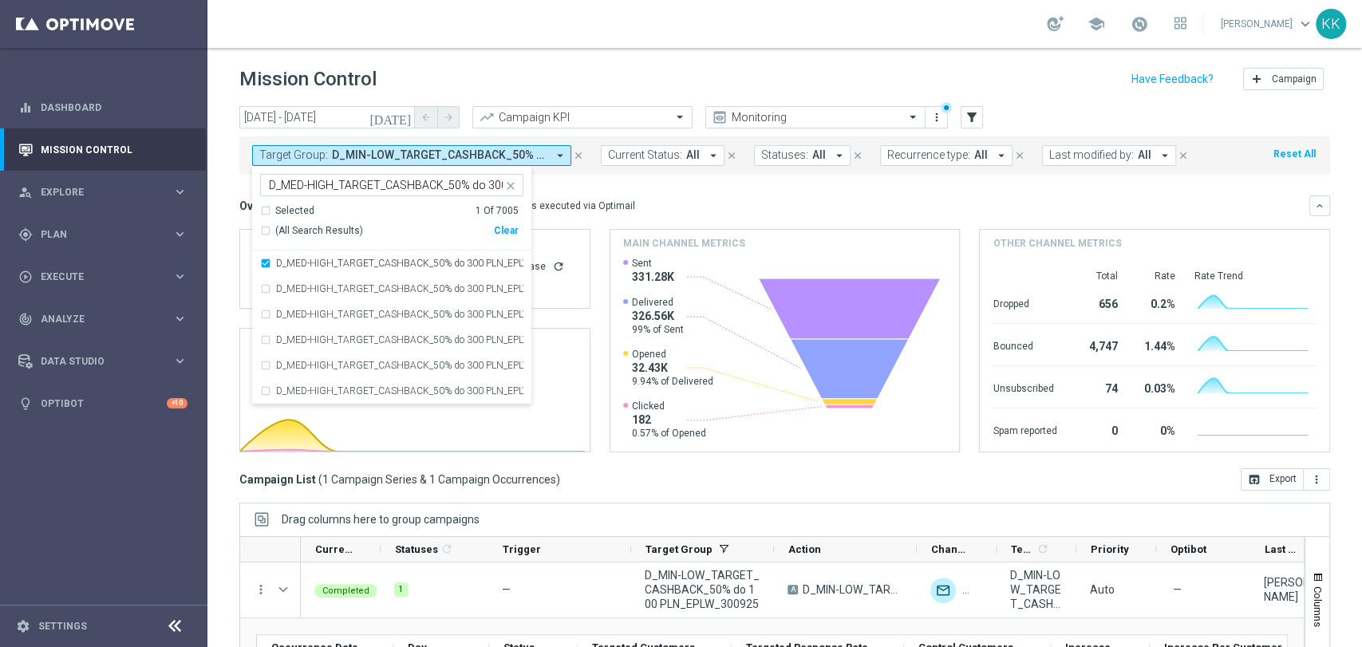
click at [640, 61] on header "Mission Control add Campaign" at bounding box center [784, 77] width 1154 height 58
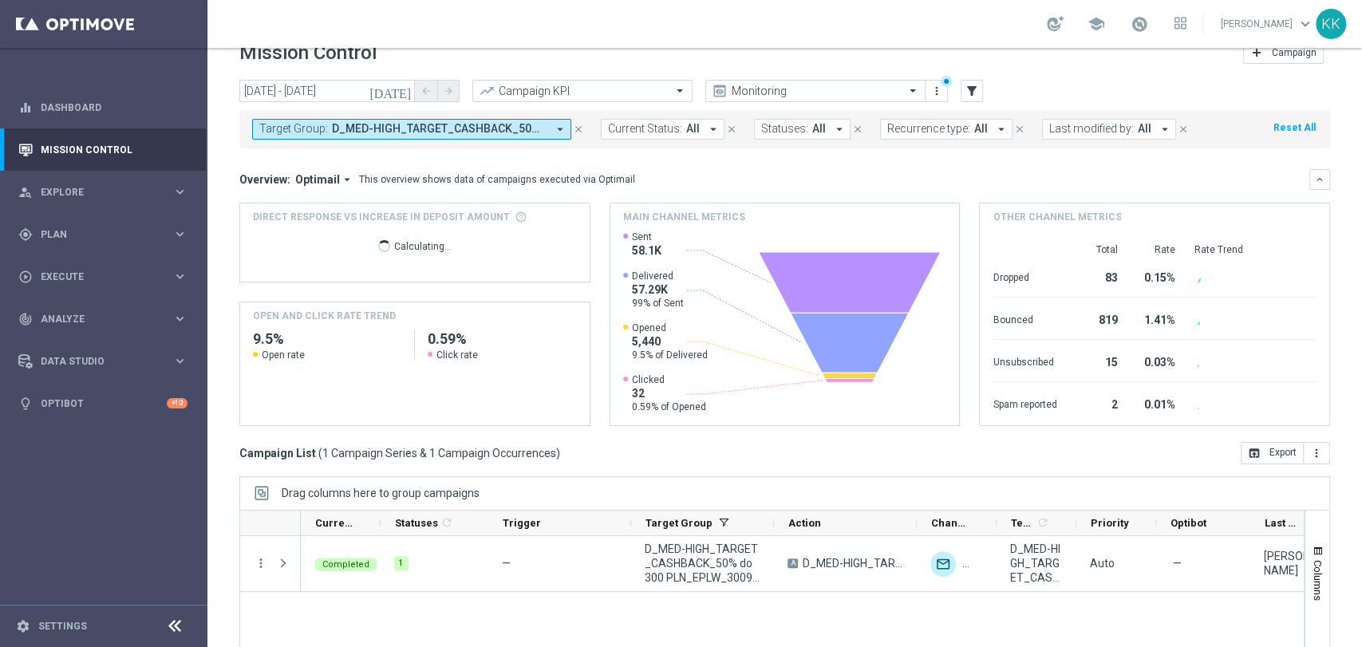
scroll to position [150, 0]
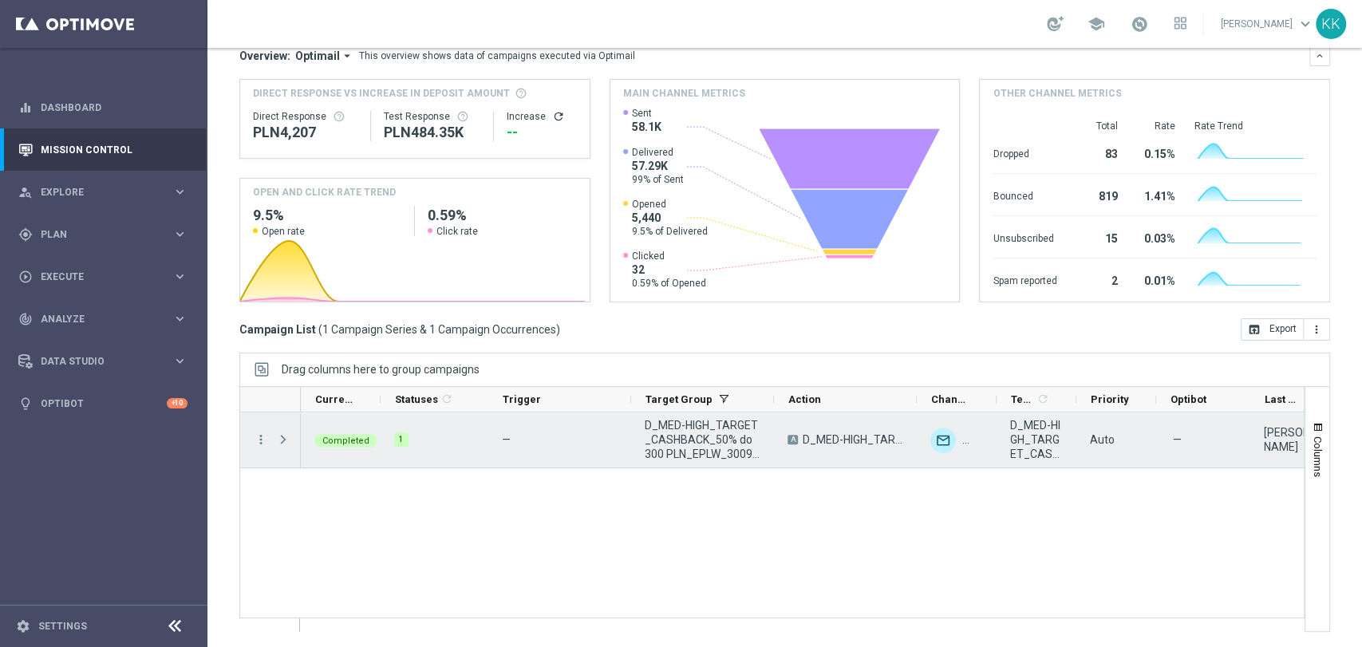
click at [280, 441] on span at bounding box center [283, 439] width 14 height 13
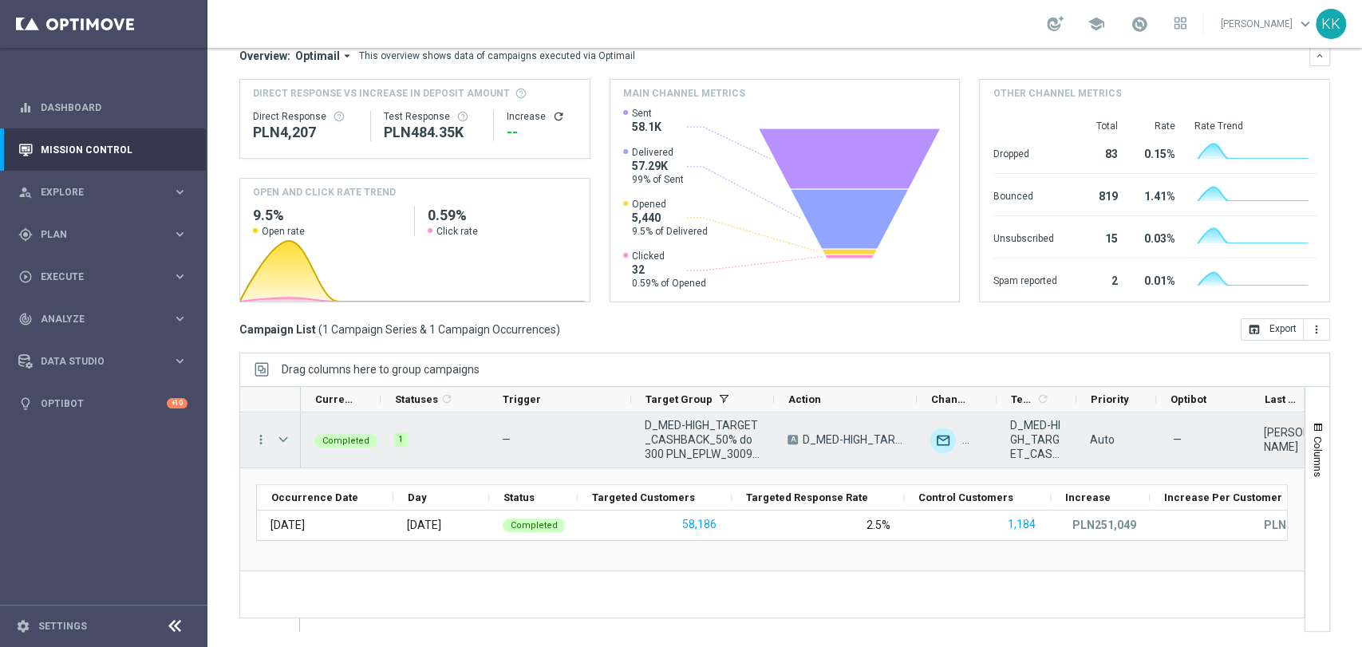
click at [260, 447] on menu-column "more_vert" at bounding box center [261, 439] width 14 height 15
click at [262, 439] on icon "more_vert" at bounding box center [261, 439] width 14 height 14
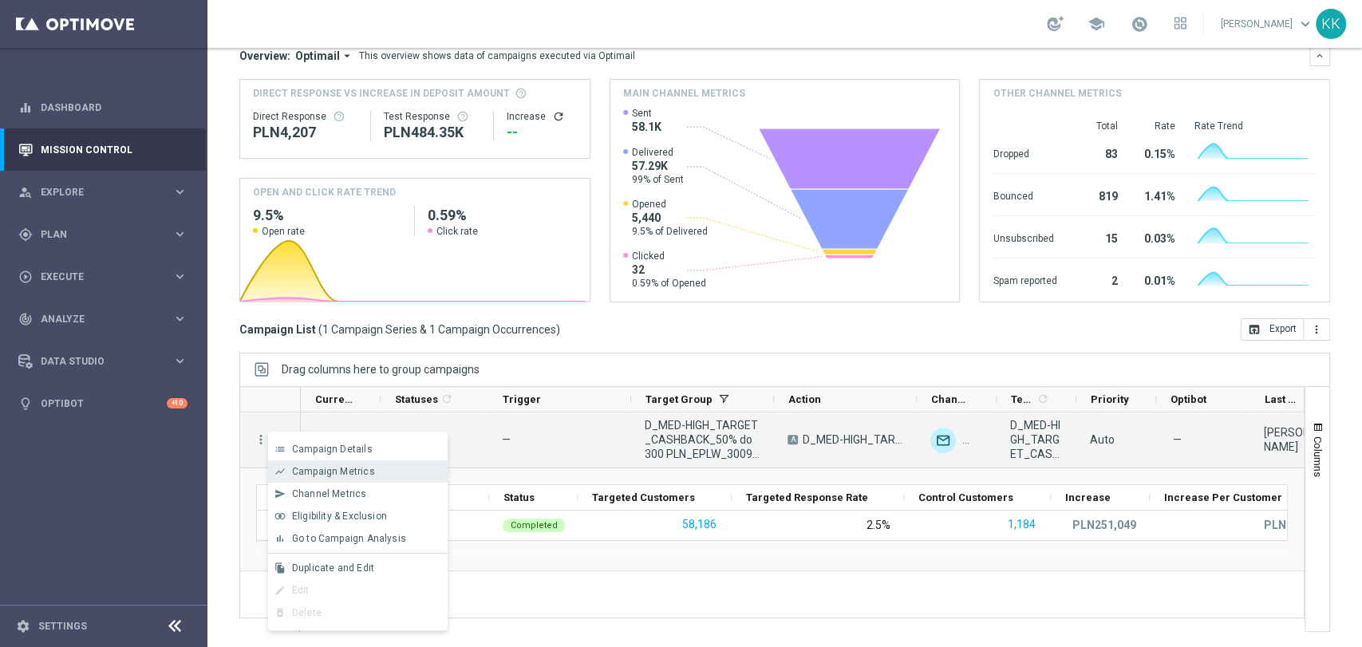
click at [328, 480] on div "show_chart Campaign Metrics" at bounding box center [357, 471] width 179 height 22
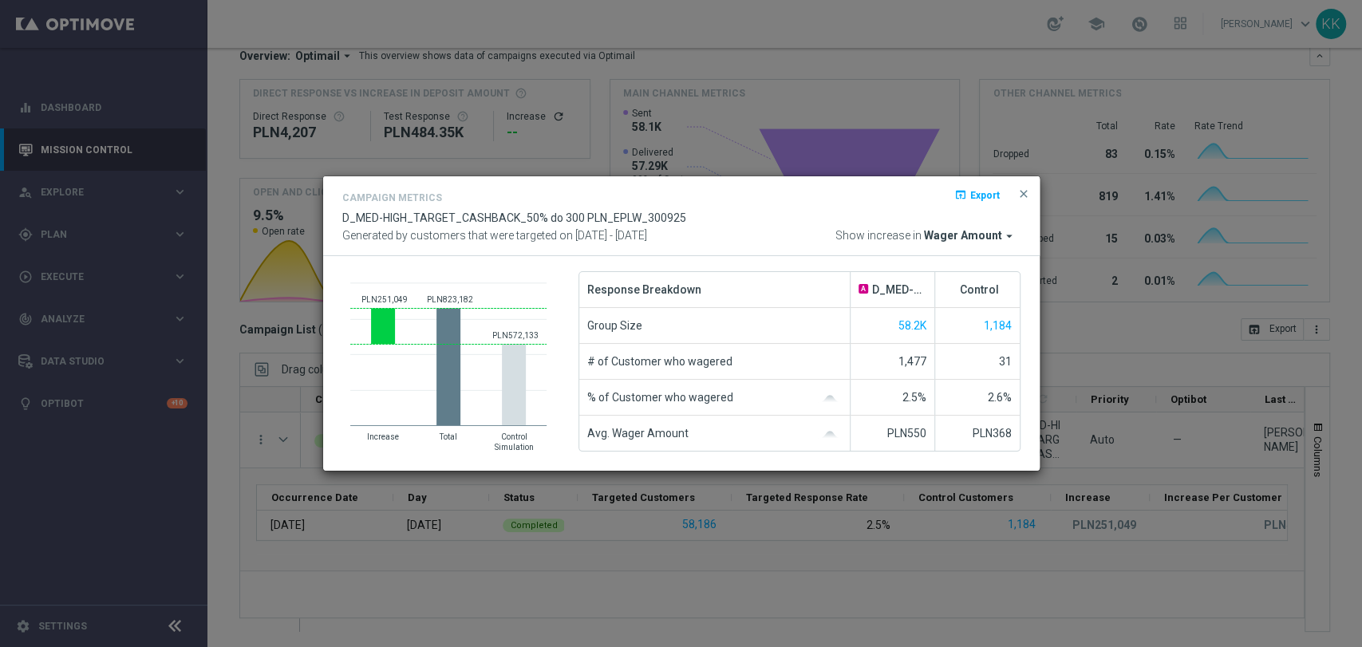
click at [976, 229] on span "Wager Amount" at bounding box center [963, 236] width 78 height 14
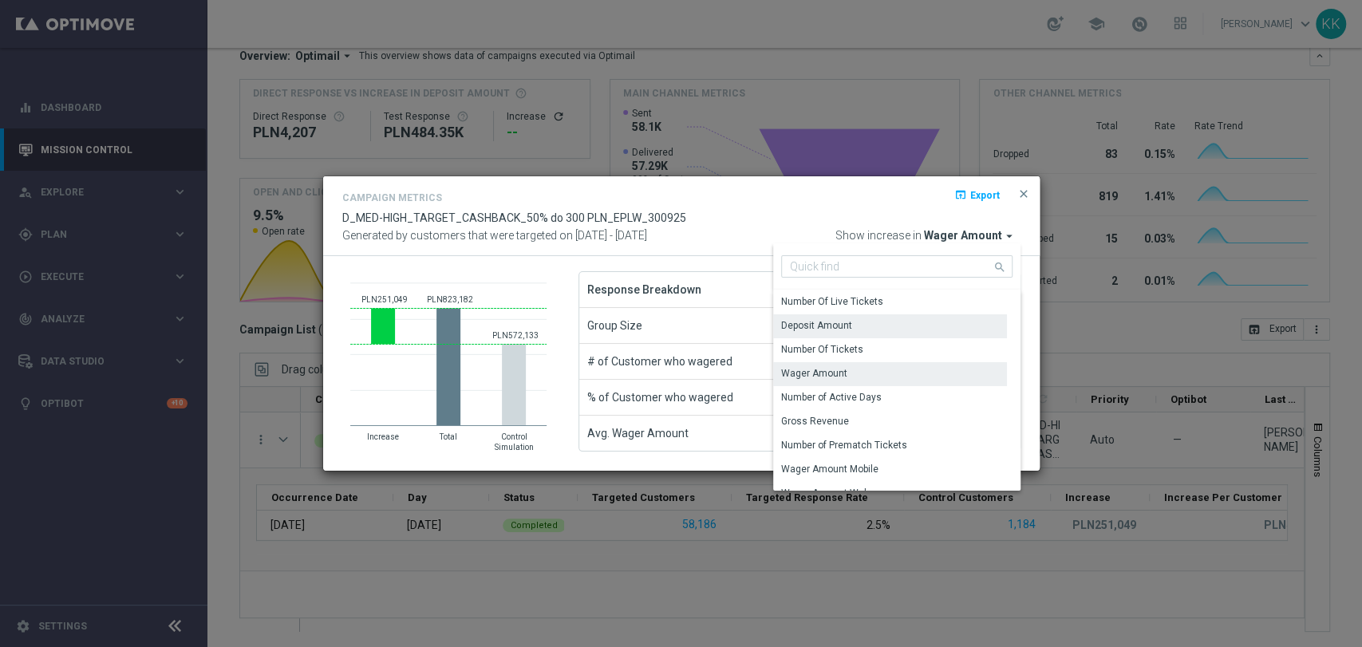
click at [818, 323] on div "Deposit Amount" at bounding box center [816, 325] width 71 height 14
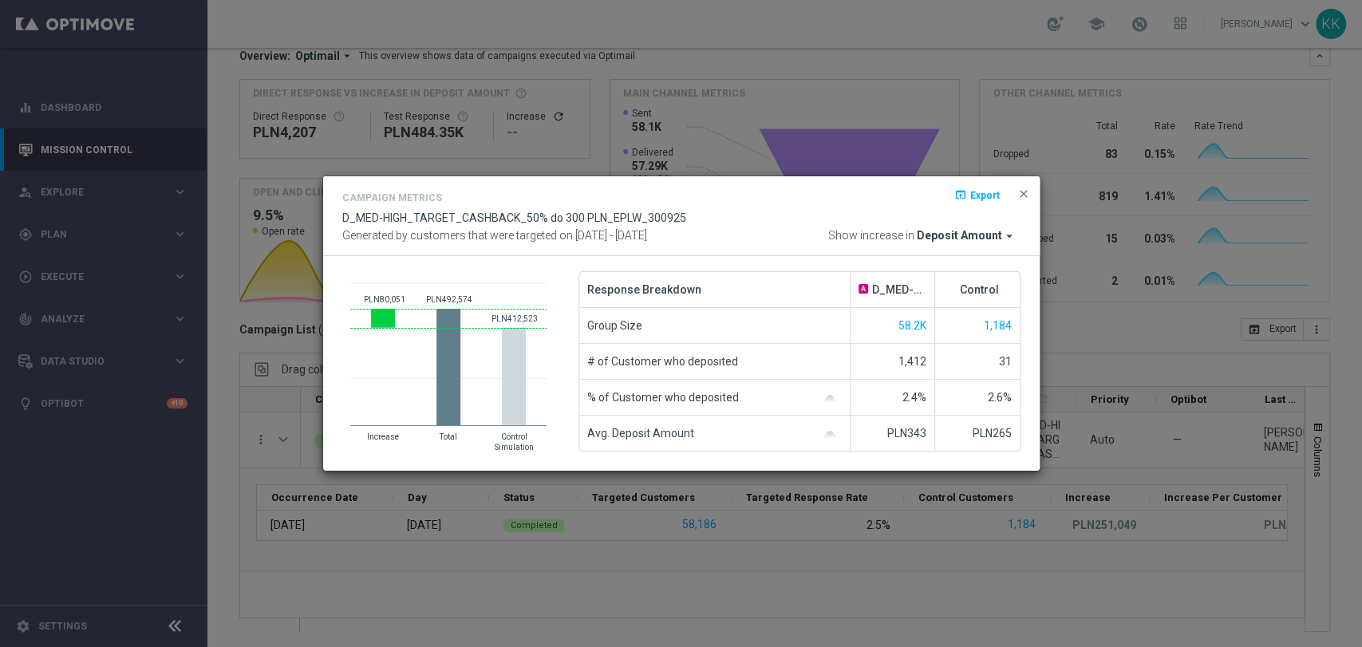
click at [1024, 202] on button "close" at bounding box center [1023, 193] width 16 height 19
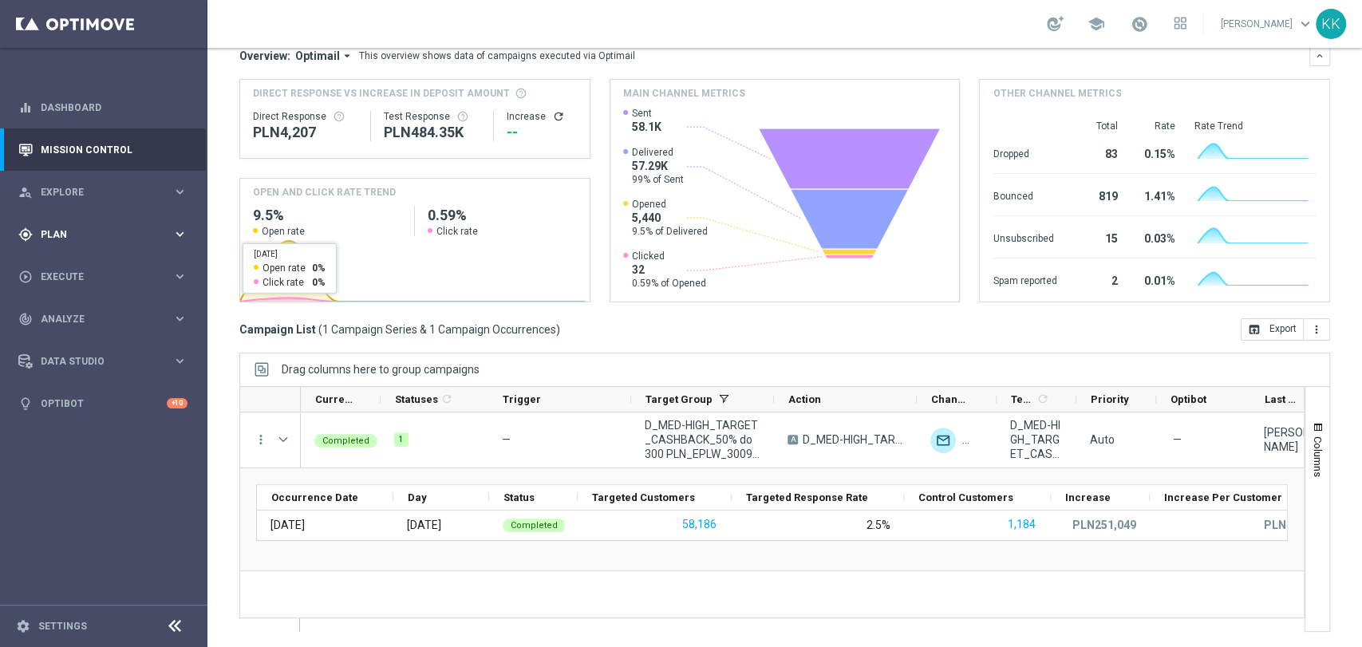
click at [70, 243] on div "gps_fixed Plan keyboard_arrow_right" at bounding box center [103, 234] width 206 height 42
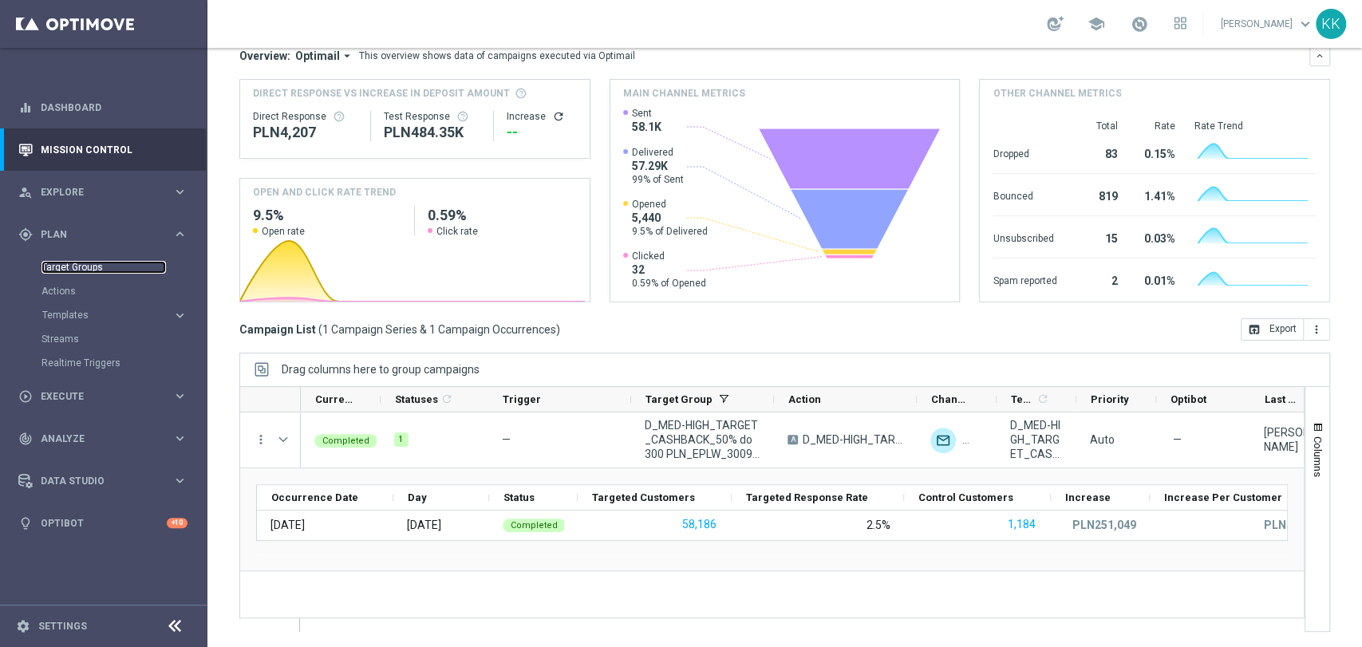
click at [77, 264] on link "Target Groups" at bounding box center [103, 267] width 124 height 13
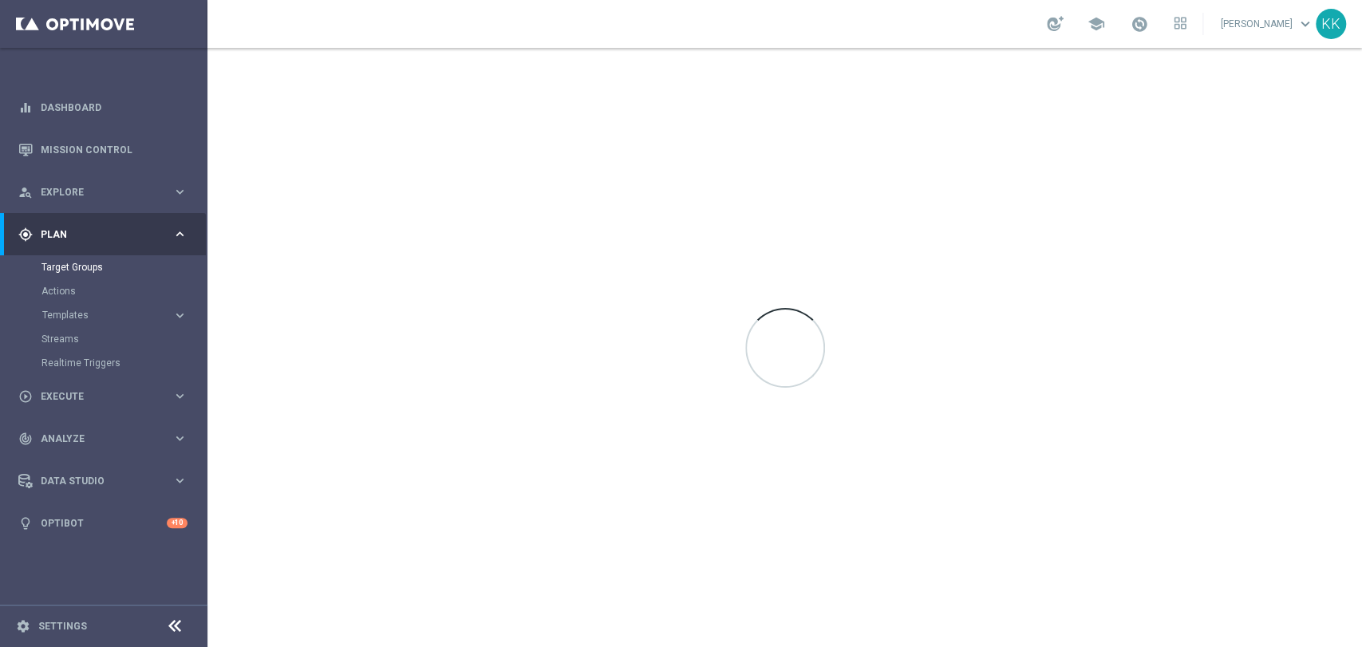
click at [82, 326] on accordion "Templates keyboard_arrow_right Optimail" at bounding box center [123, 315] width 164 height 24
click at [83, 317] on span "Templates" at bounding box center [99, 315] width 114 height 10
click at [81, 336] on link "Optimail" at bounding box center [107, 339] width 116 height 13
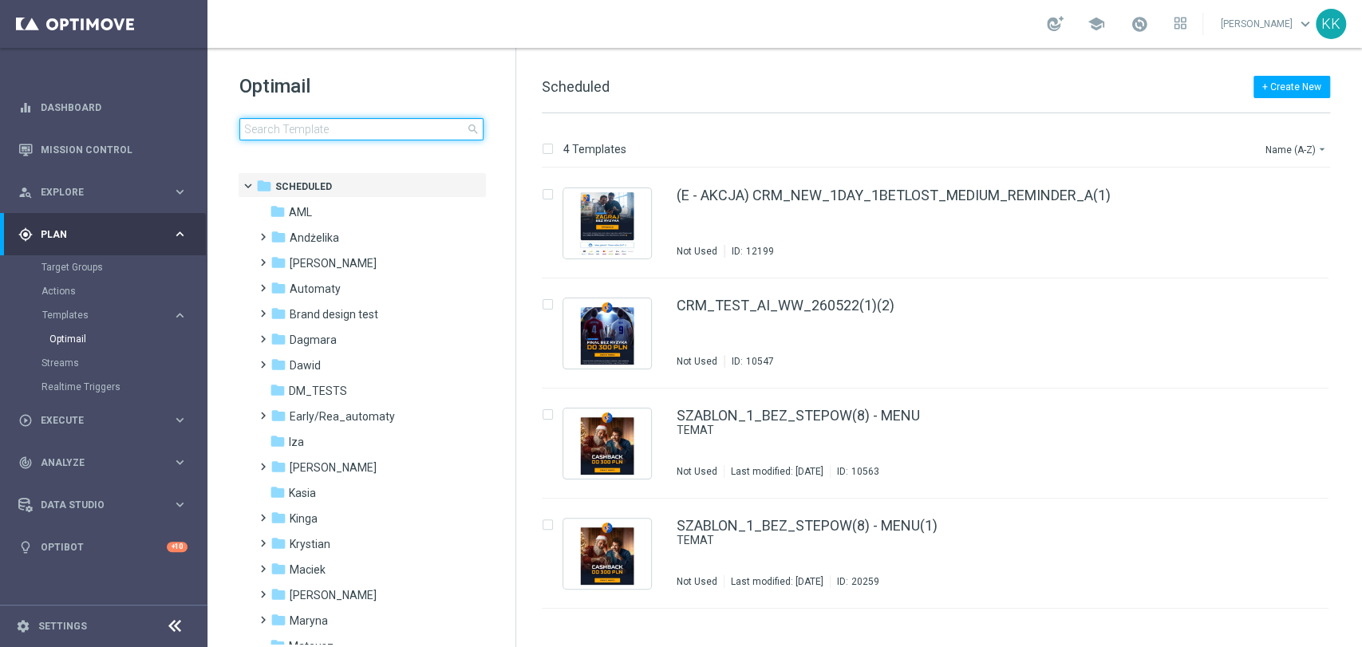
click at [335, 137] on input at bounding box center [361, 129] width 244 height 22
type input "D_MED_TARGET_CASHBACK_50% do 300 PLN_LMLW_160925"
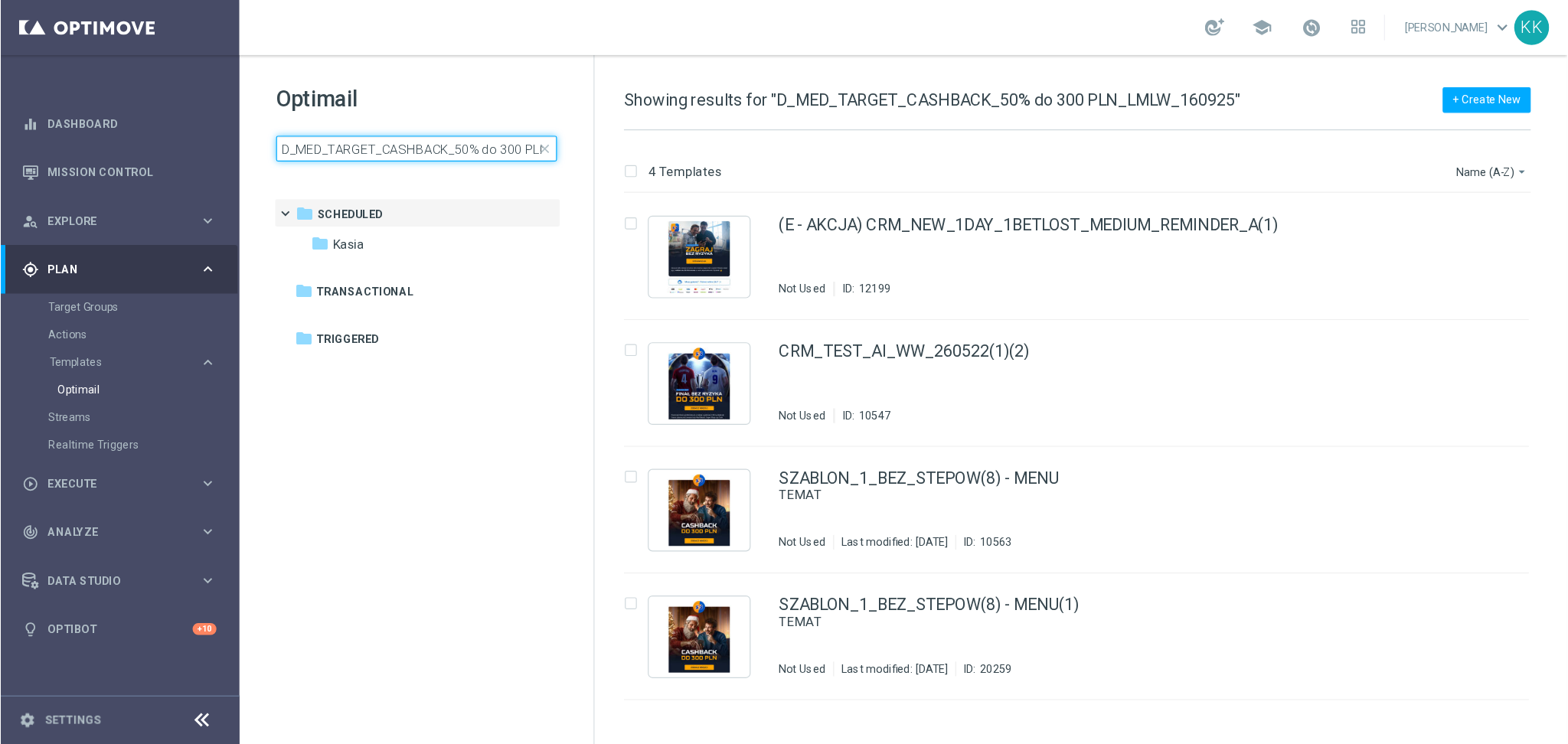
scroll to position [0, 75]
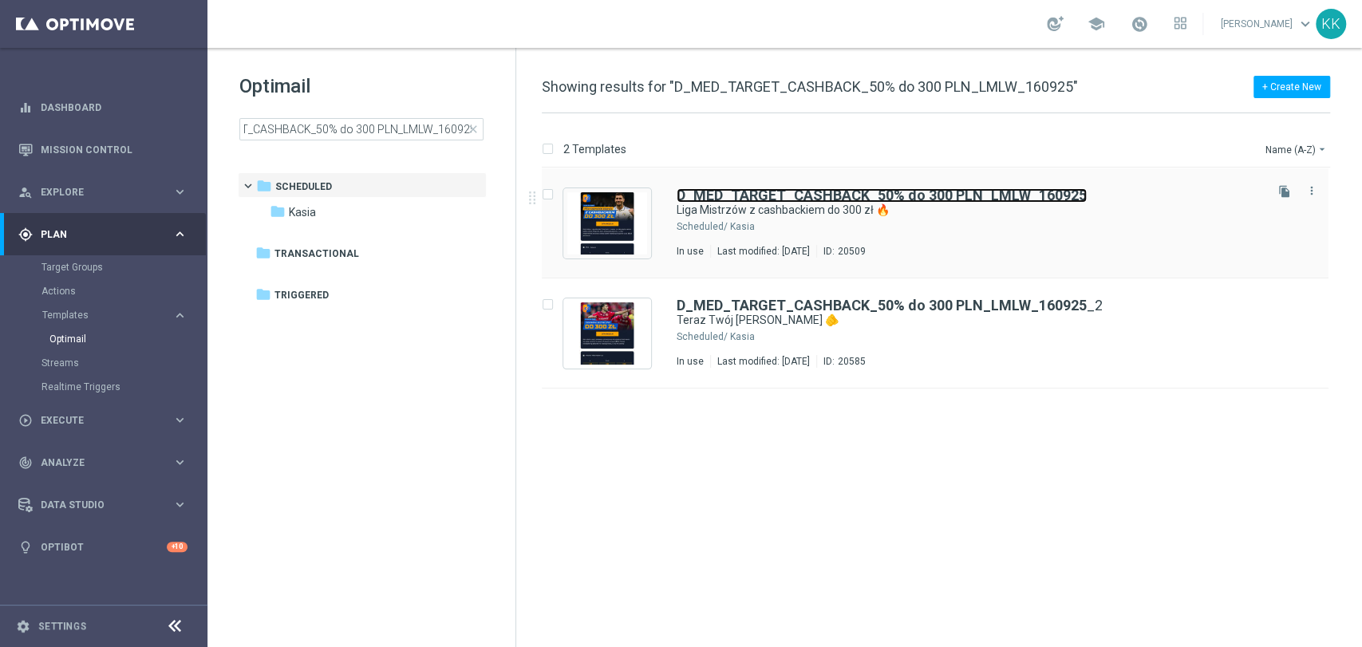
click at [803, 199] on b "D_MED_TARGET_CASHBACK_50% do 300 PLN_LMLW_160925" at bounding box center [881, 195] width 410 height 17
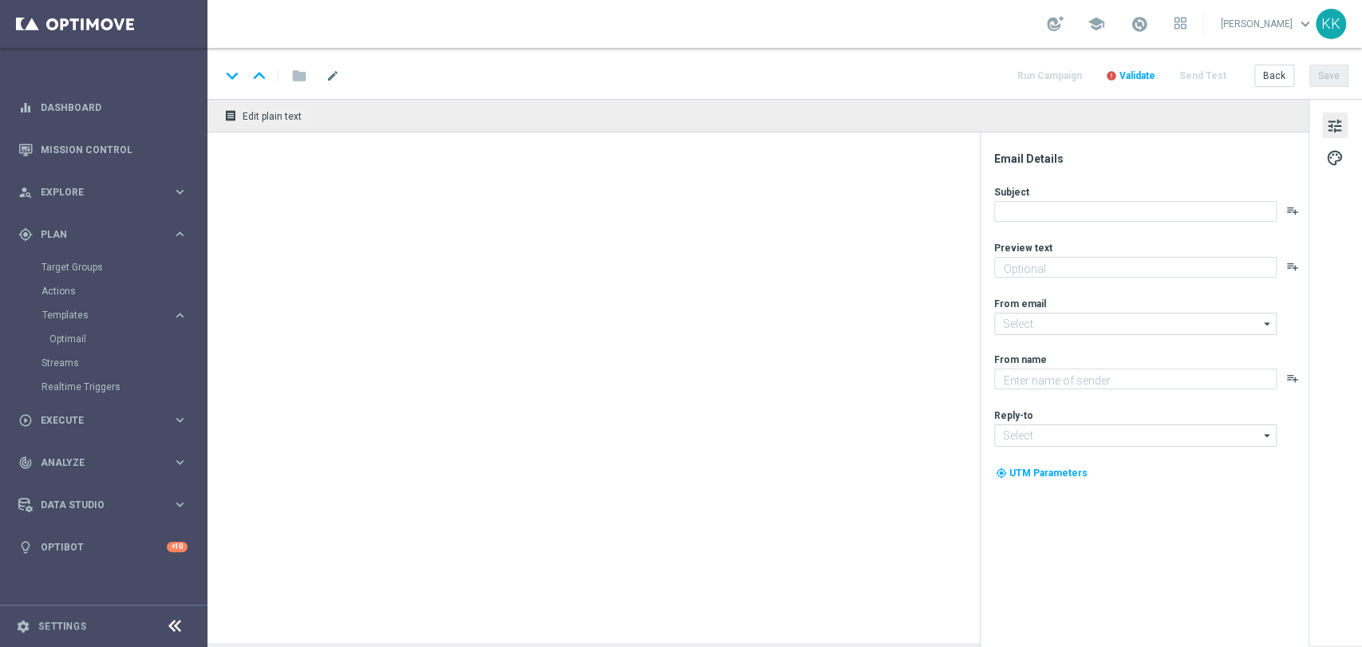
type textarea "Typuj bezpiecznie🛡️"
type input "[EMAIL_ADDRESS][DOMAIN_NAME]"
type textarea "STS"
type input "[EMAIL_ADDRESS][DOMAIN_NAME]"
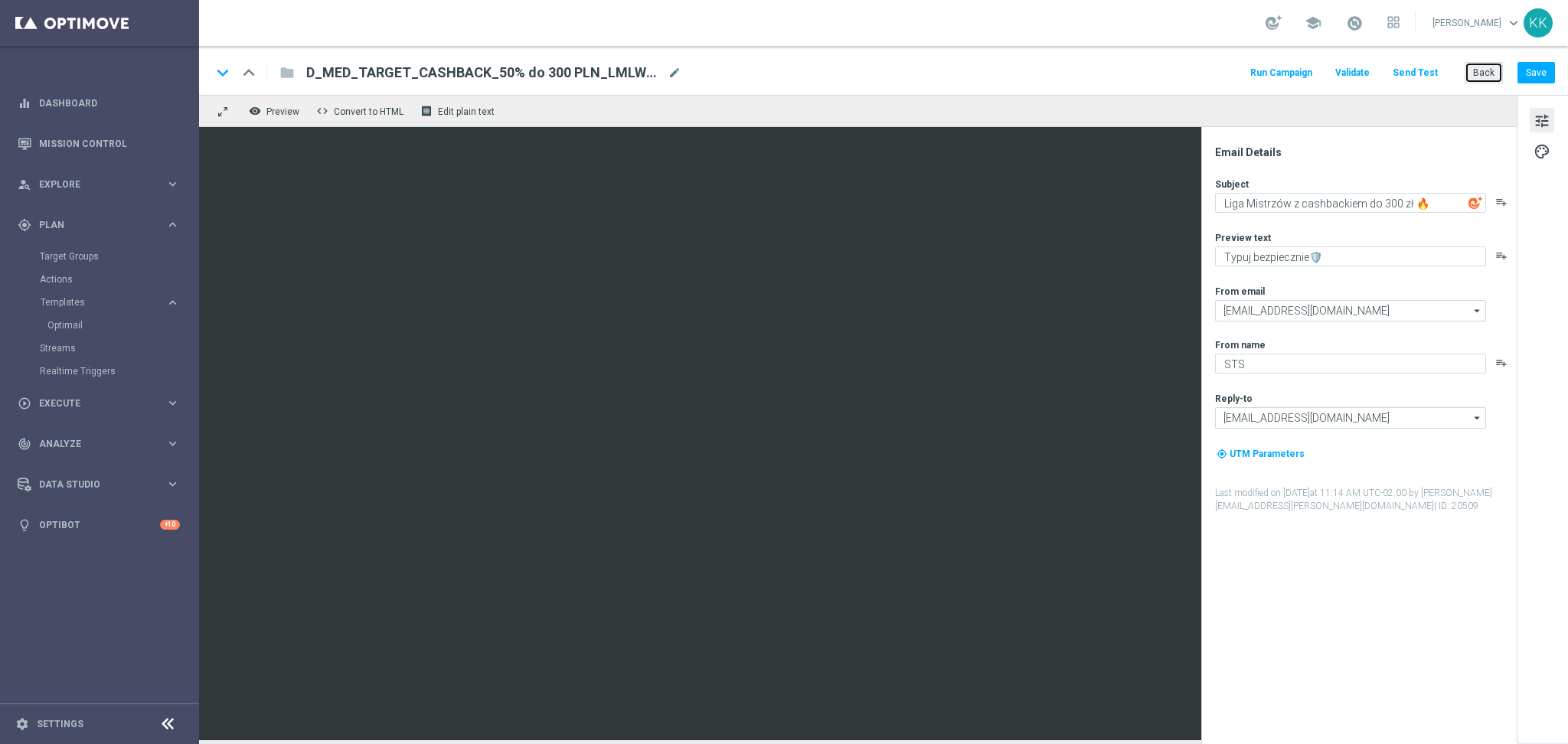
click at [1306, 75] on button "Back" at bounding box center [1484, 73] width 38 height 21
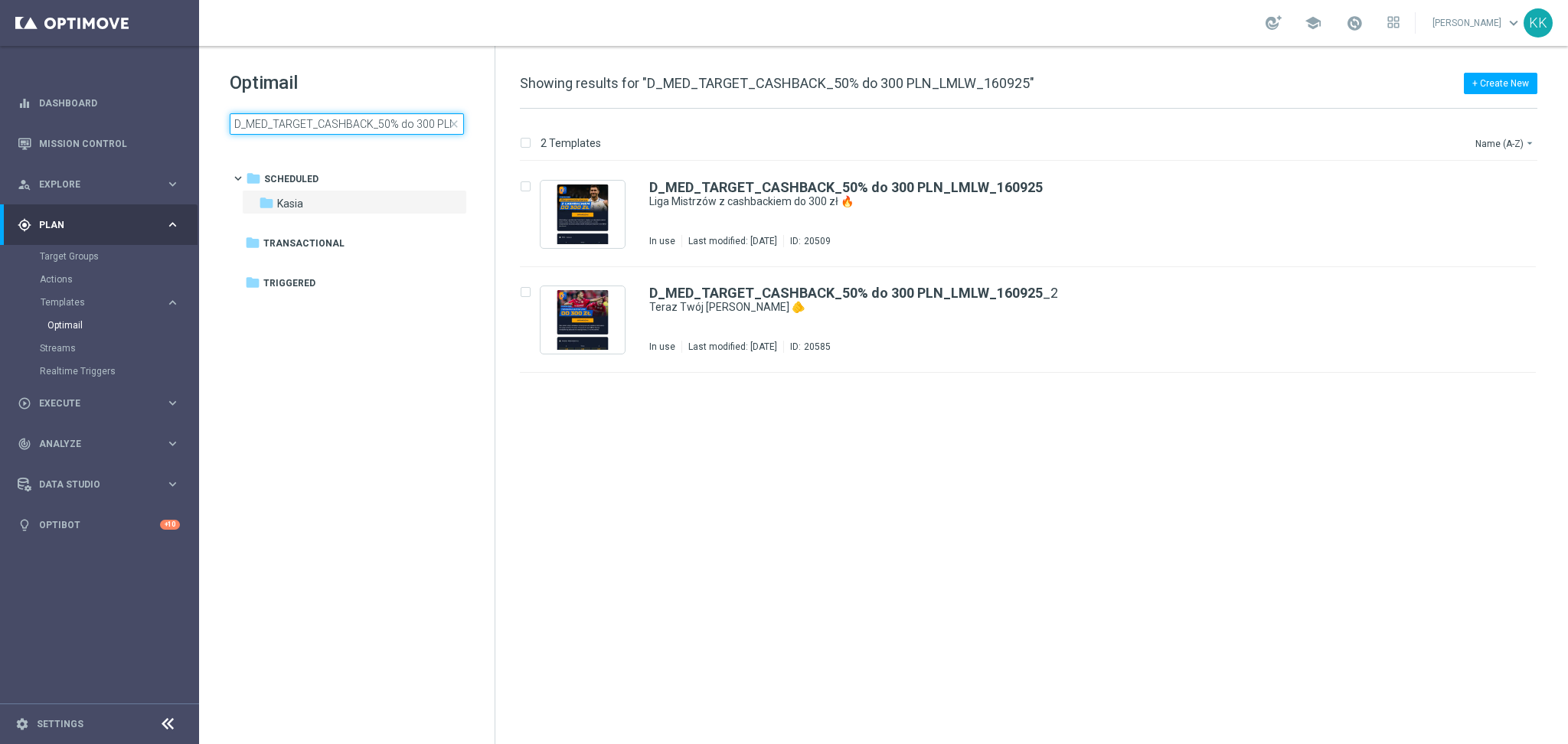
click at [337, 123] on input "D_MED_TARGET_CASHBACK_50% do 300 PLN_LMLW_160925" at bounding box center [346, 124] width 234 height 21
type input "D_MED-HIGH_TARGET_WAGER_100% do 300 PLN_PTLW_230925"
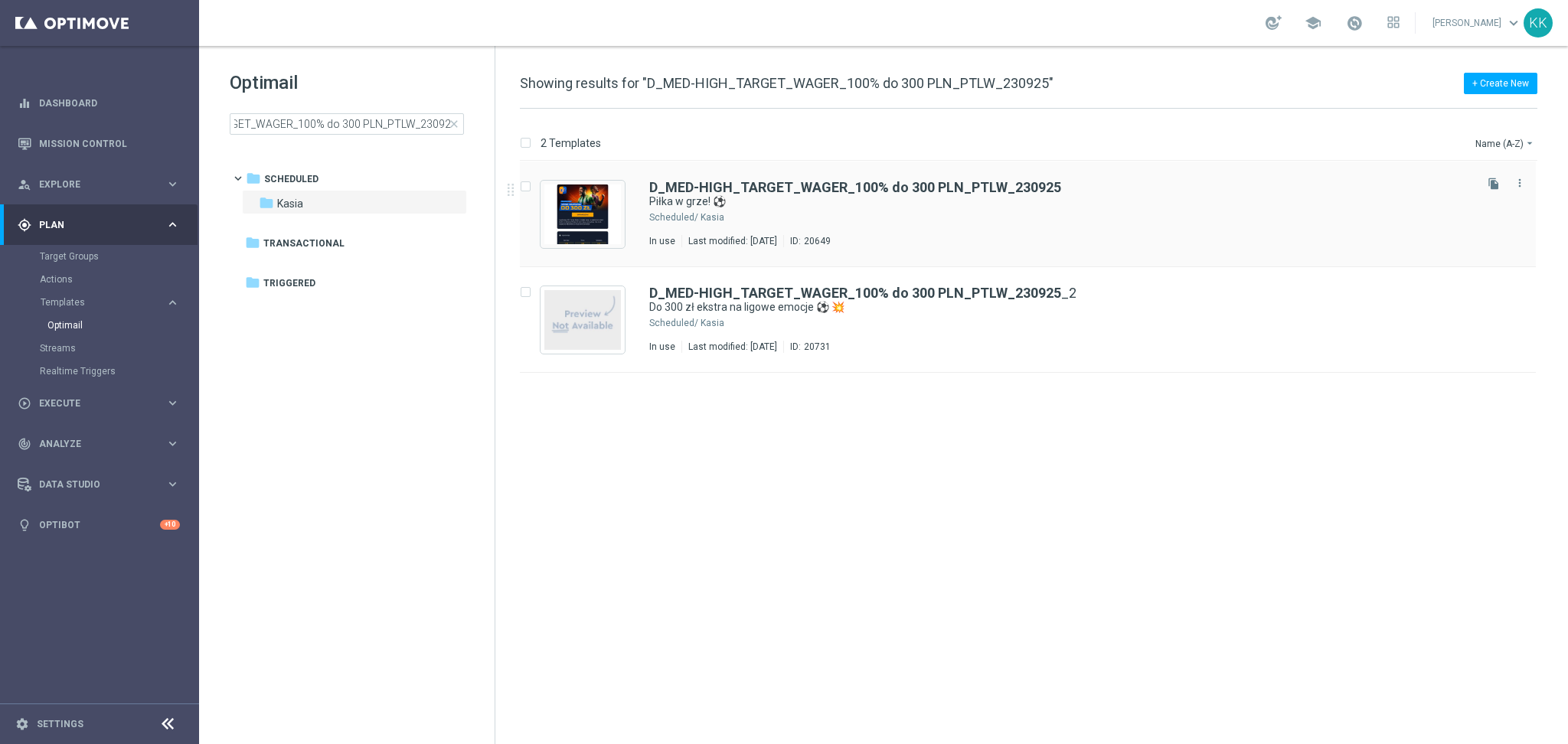
drag, startPoint x: 781, startPoint y: 210, endPoint x: 792, endPoint y: 210, distance: 11.0
click at [781, 211] on div "Kasia" at bounding box center [1085, 217] width 771 height 12
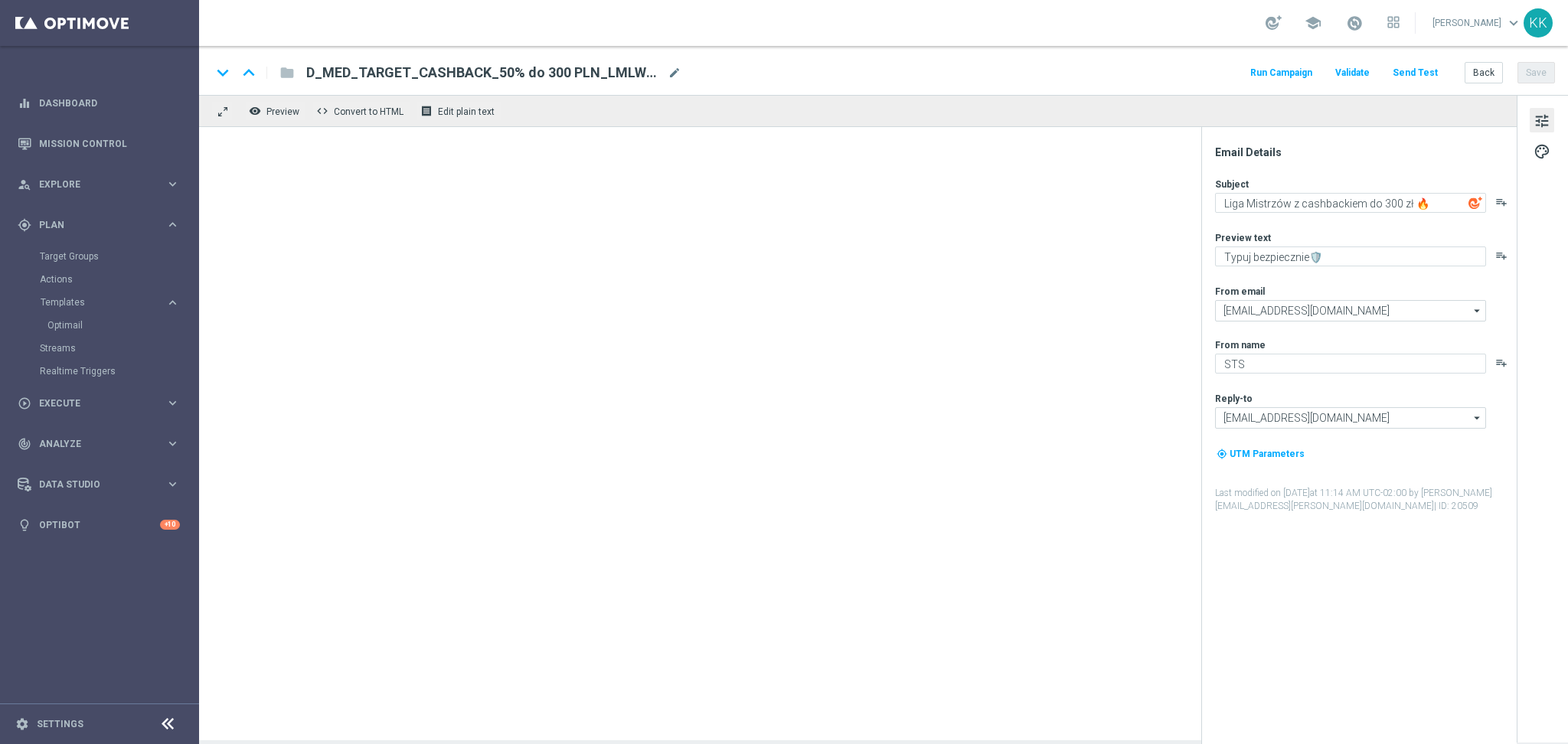
type textarea "Piłka w grze! ⚽"
type textarea "Typuj z bonusem do 300 zł 💸"
